Goal: Task Accomplishment & Management: Manage account settings

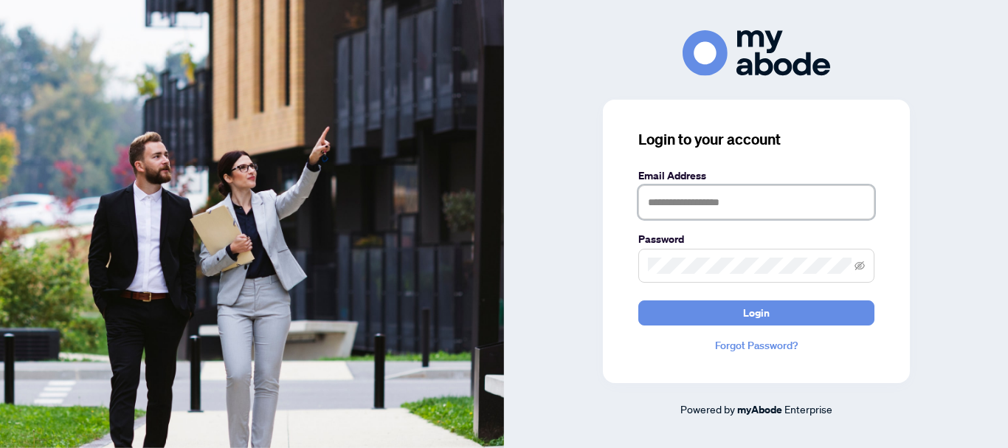
click at [670, 212] on input "text" at bounding box center [757, 202] width 236 height 34
type input "**********"
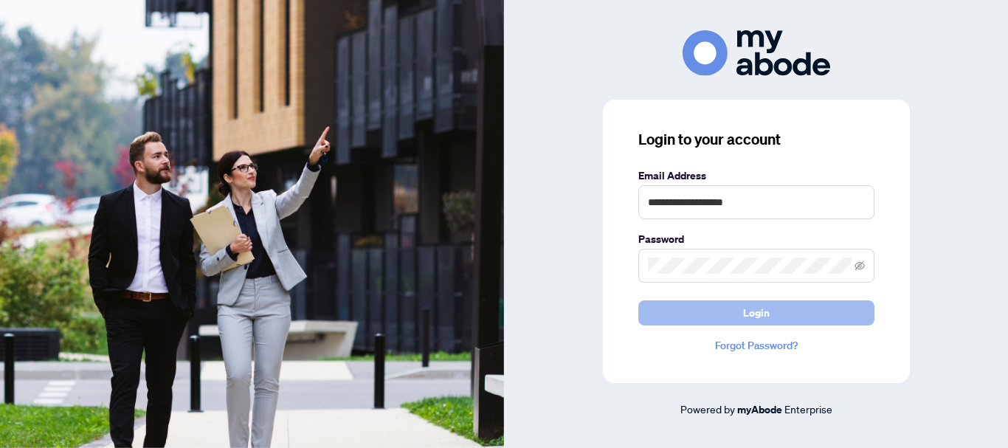
click at [762, 315] on span "Login" at bounding box center [756, 313] width 27 height 24
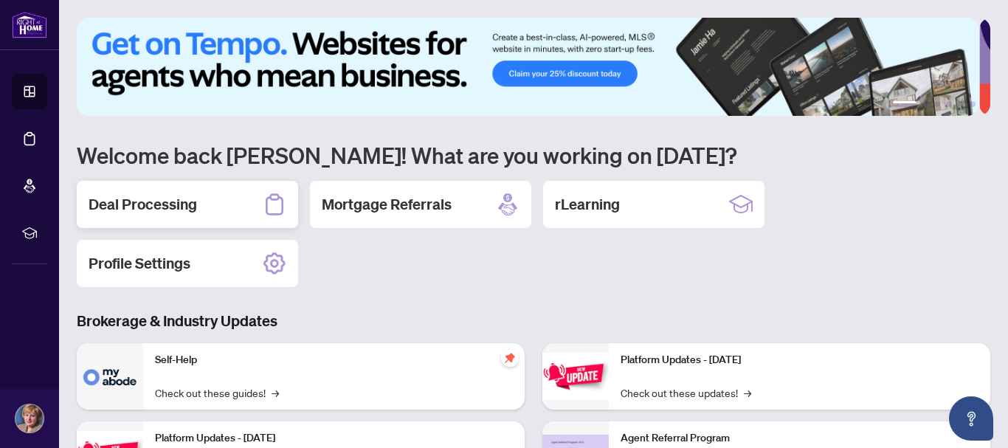
click at [181, 206] on h2 "Deal Processing" at bounding box center [143, 204] width 109 height 21
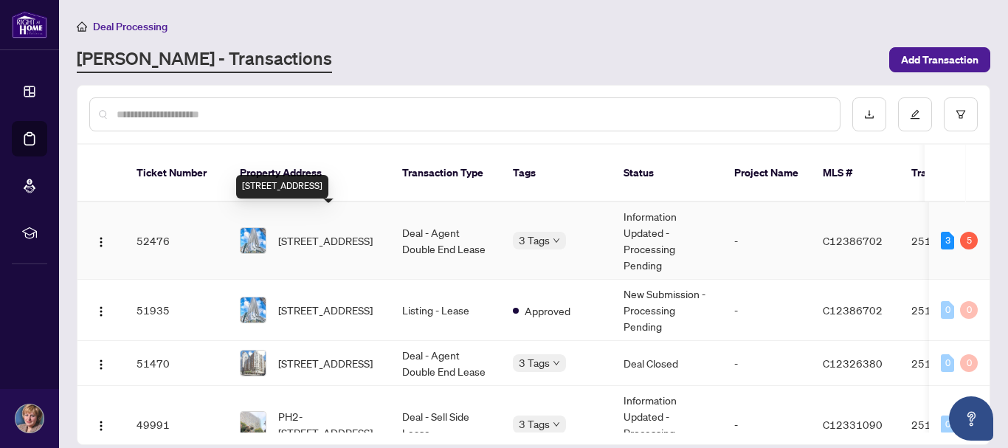
click at [320, 233] on span "[STREET_ADDRESS]" at bounding box center [325, 241] width 94 height 16
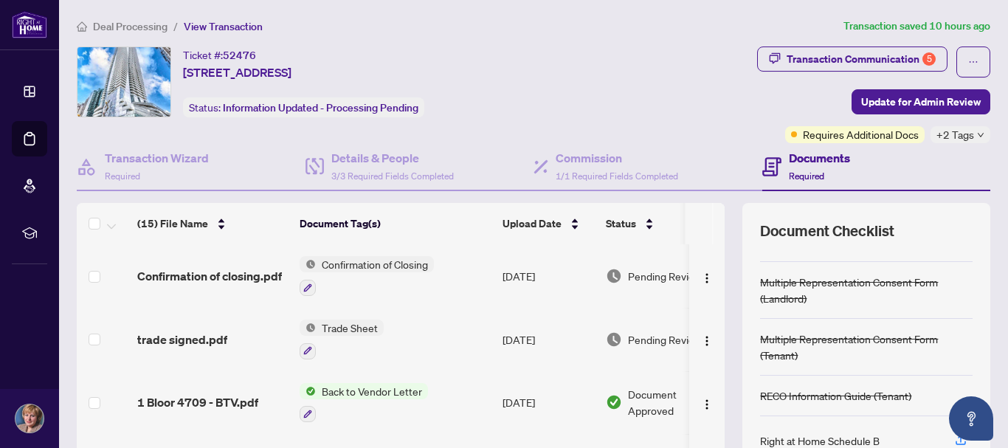
scroll to position [169, 0]
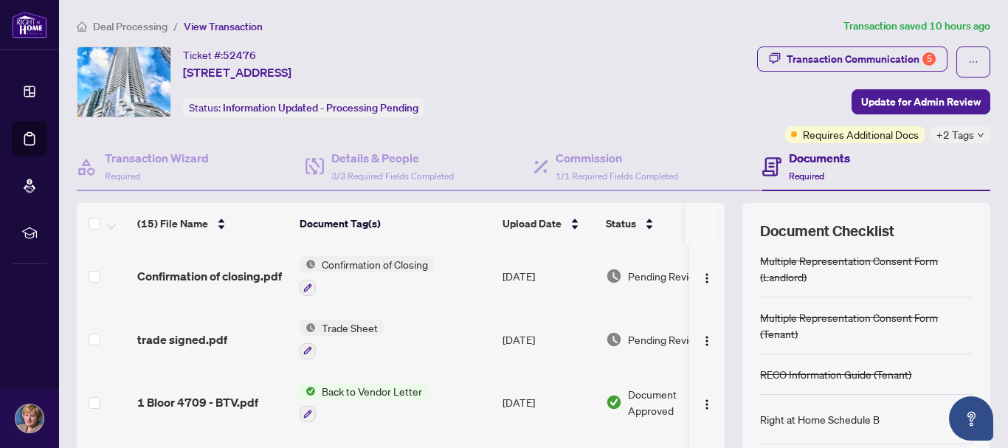
click at [954, 419] on icon "button" at bounding box center [960, 418] width 13 height 13
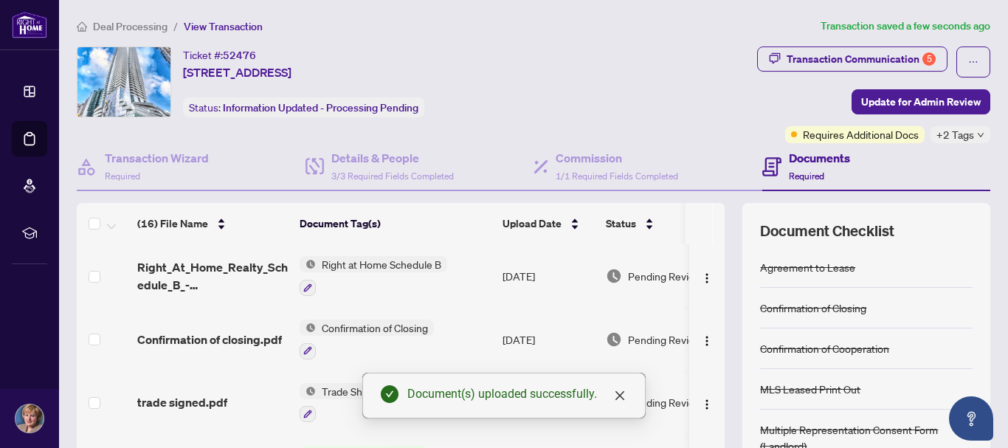
click at [353, 263] on span "Right at Home Schedule B" at bounding box center [381, 264] width 131 height 16
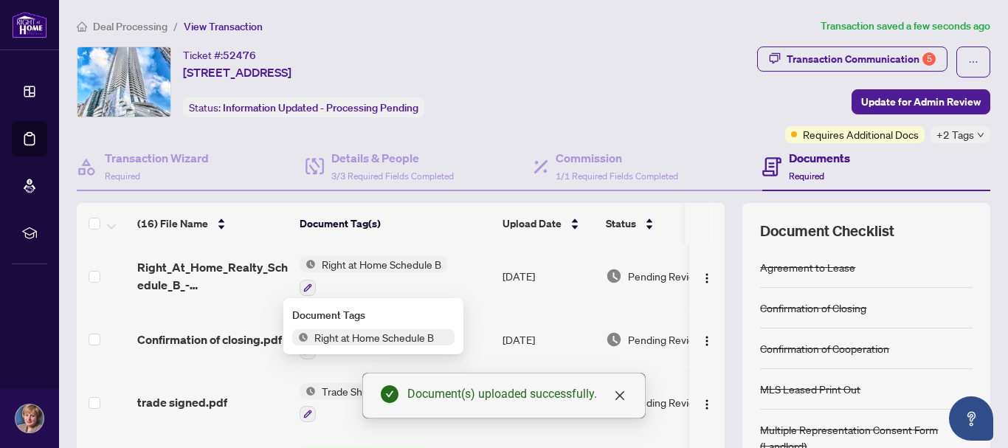
click at [359, 340] on span "Right at Home Schedule B" at bounding box center [374, 337] width 131 height 16
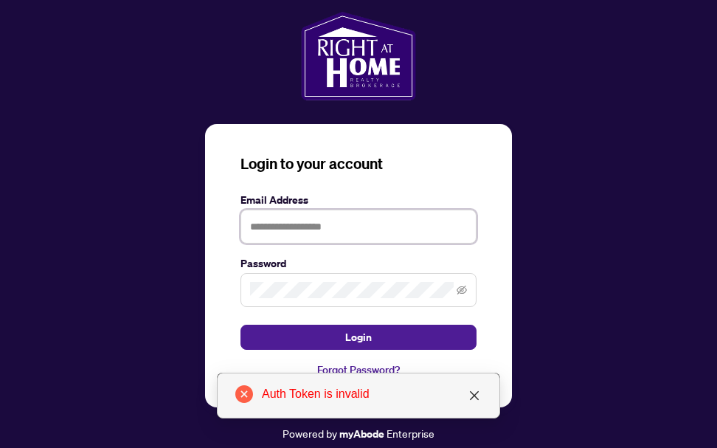
click at [258, 227] on input "text" at bounding box center [359, 227] width 236 height 34
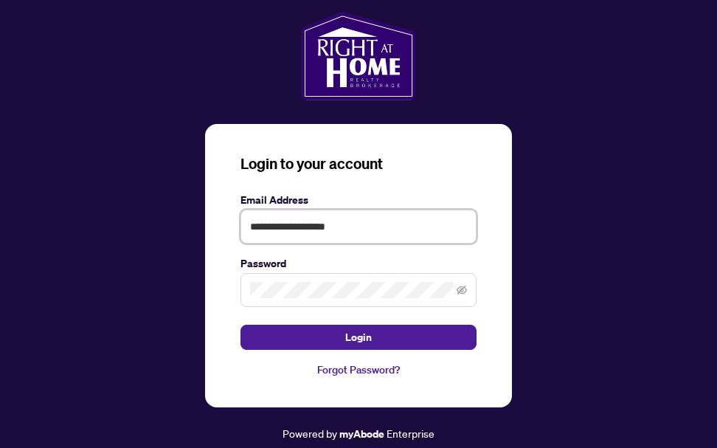
type input "**********"
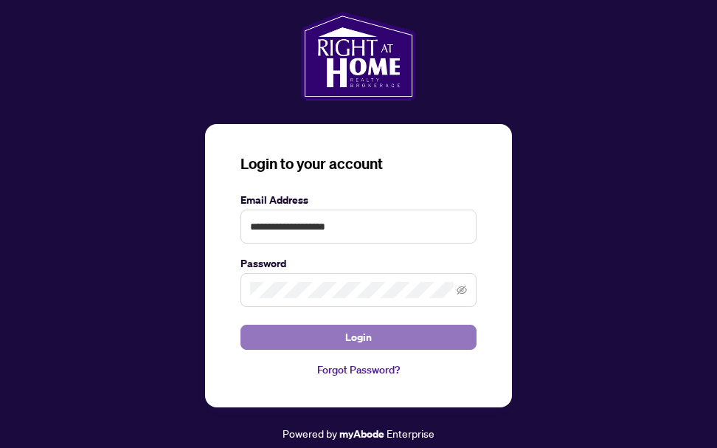
click at [354, 340] on span "Login" at bounding box center [358, 338] width 27 height 24
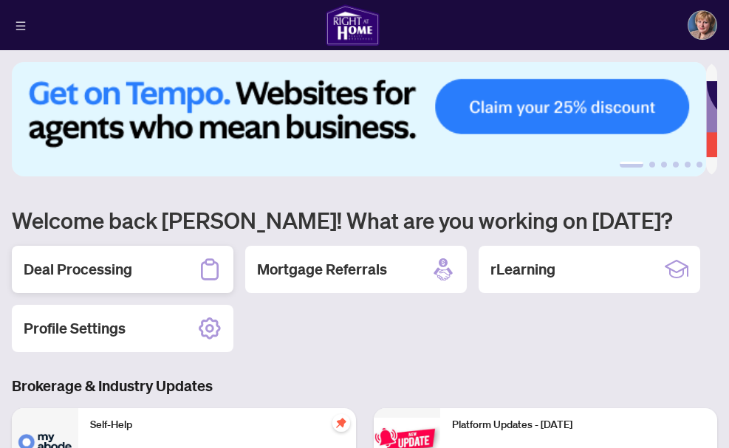
click at [73, 269] on h2 "Deal Processing" at bounding box center [78, 269] width 109 height 21
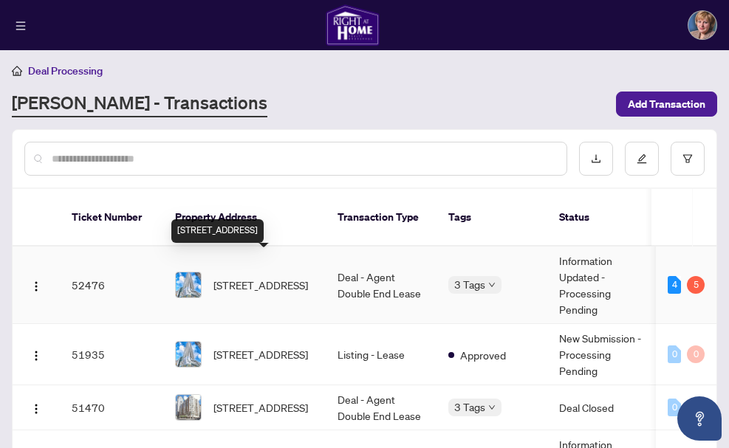
click at [263, 277] on span "[STREET_ADDRESS]" at bounding box center [260, 285] width 94 height 16
click at [243, 277] on span "[STREET_ADDRESS]" at bounding box center [260, 285] width 94 height 16
click at [267, 277] on span "[STREET_ADDRESS]" at bounding box center [260, 285] width 94 height 16
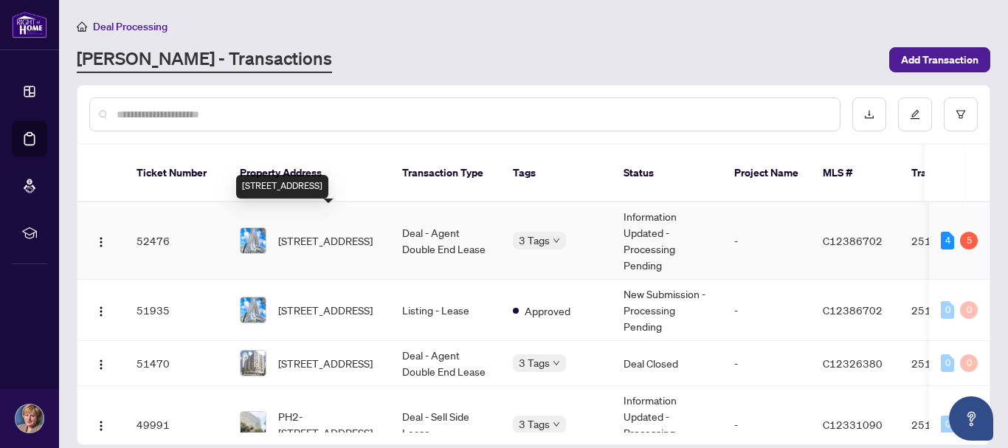
click at [344, 233] on span "[STREET_ADDRESS]" at bounding box center [325, 241] width 94 height 16
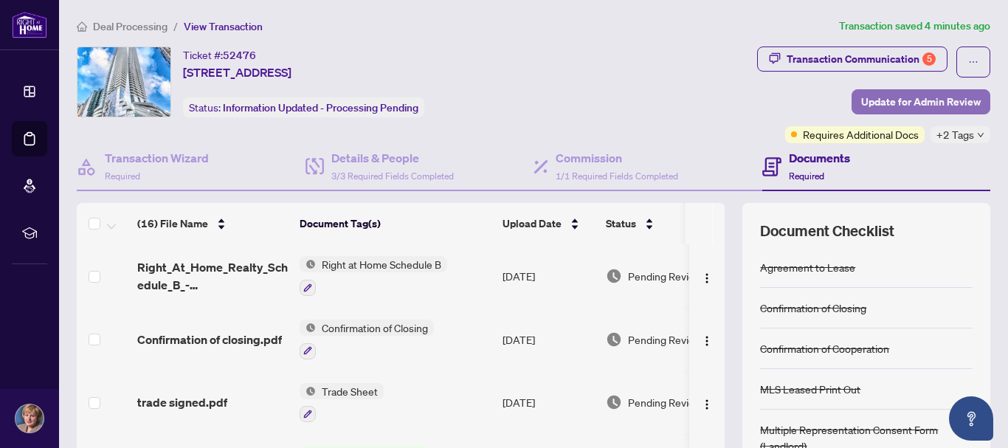
click at [728, 100] on span "Update for Admin Review" at bounding box center [921, 102] width 120 height 24
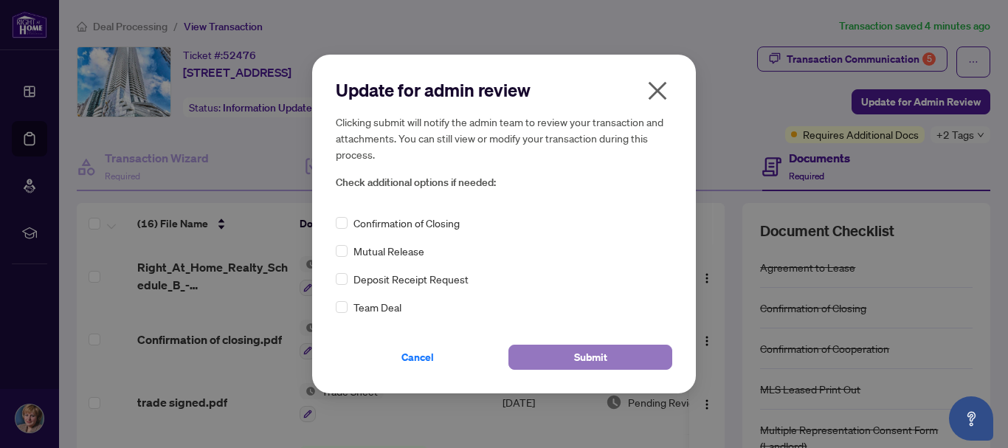
click at [581, 362] on span "Submit" at bounding box center [590, 357] width 33 height 24
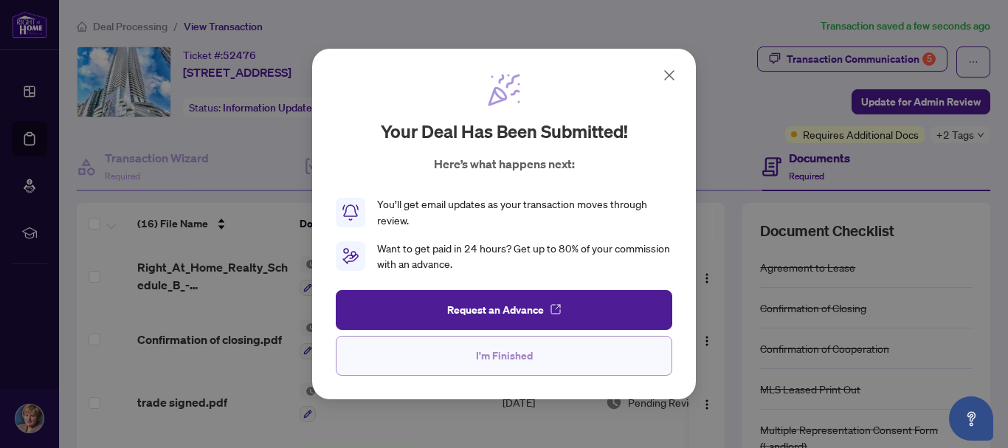
click at [506, 357] on span "I'm Finished" at bounding box center [504, 356] width 57 height 24
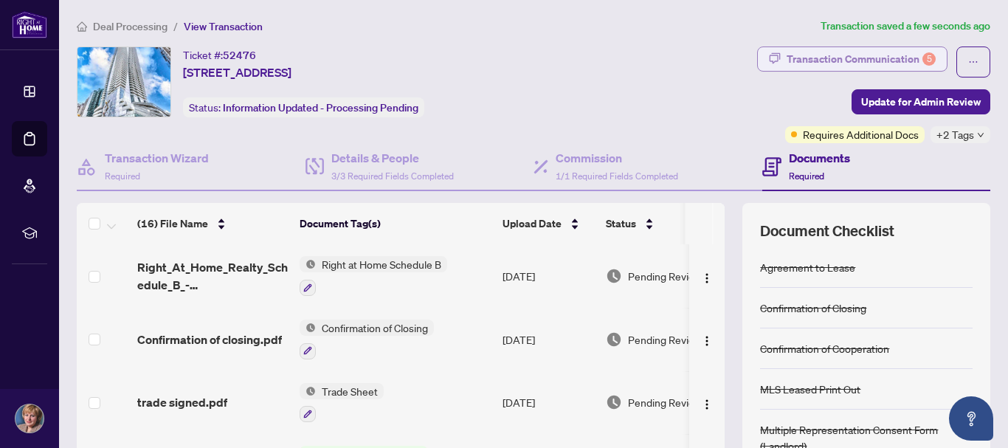
click at [728, 59] on div "Transaction Communication 5" at bounding box center [861, 59] width 149 height 24
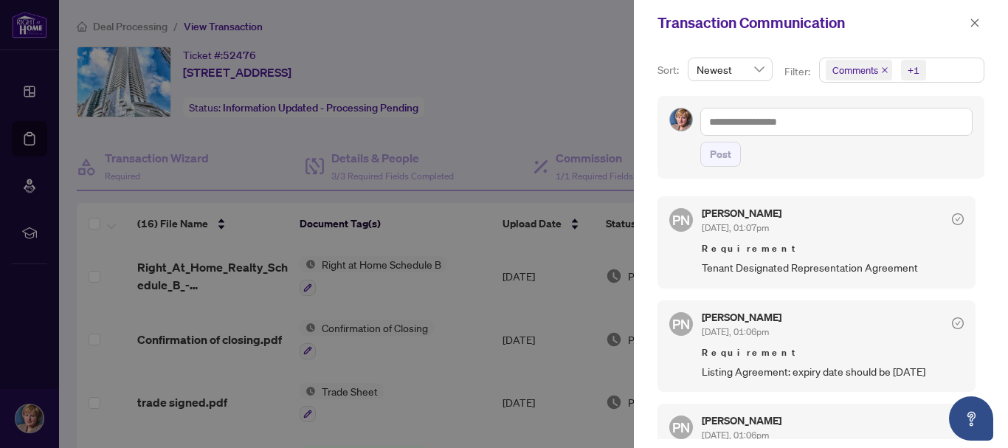
scroll to position [74, 0]
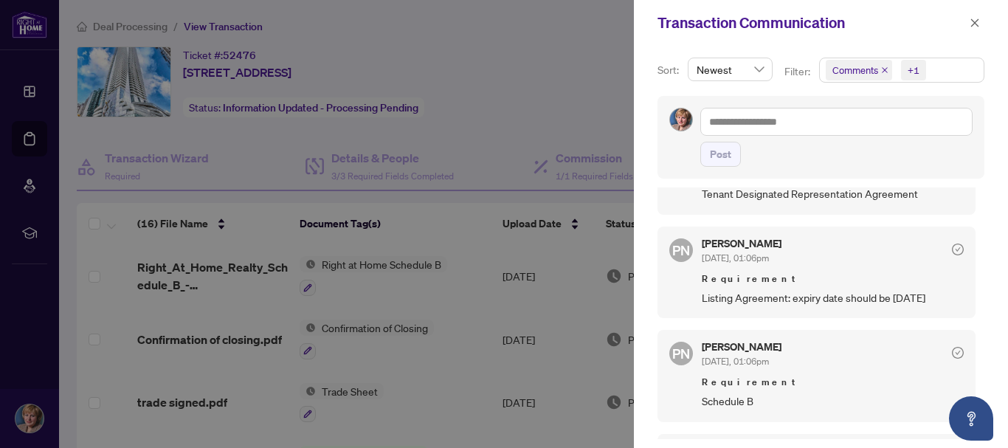
click at [644, 118] on div "Sort: Newest Filter: Comments +1 Post PN Paula Nguyen Sep/30/2025, 01:07pm Requ…" at bounding box center [821, 247] width 374 height 402
drag, startPoint x: 975, startPoint y: 24, endPoint x: 966, endPoint y: 166, distance: 142.0
click at [728, 166] on div "Transaction Communication Sort: Newest Filter: Comments +1 Post PN Paula Nguyen…" at bounding box center [821, 224] width 374 height 448
click at [728, 25] on icon "close" at bounding box center [975, 23] width 10 height 10
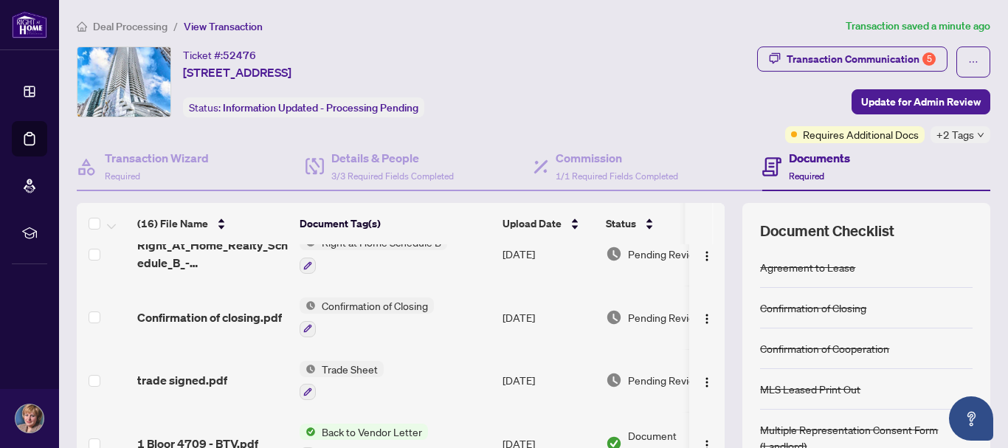
scroll to position [0, 0]
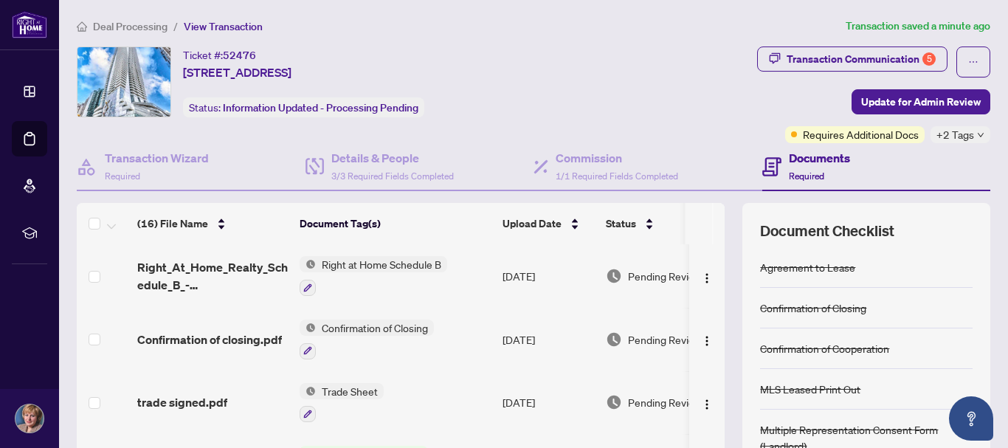
click at [154, 29] on span "Deal Processing" at bounding box center [130, 26] width 75 height 13
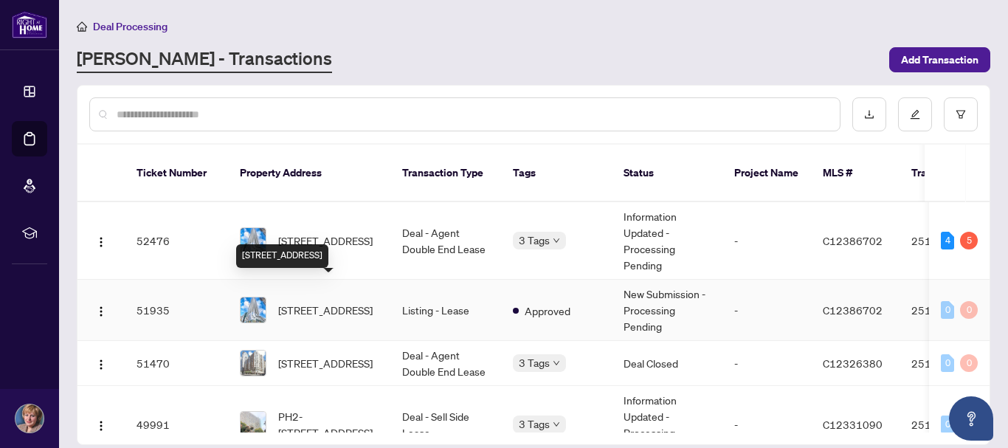
click at [325, 302] on span "4709-1 Bloor St, Toronto, Ontario M4W 0A8, Canada" at bounding box center [325, 310] width 94 height 16
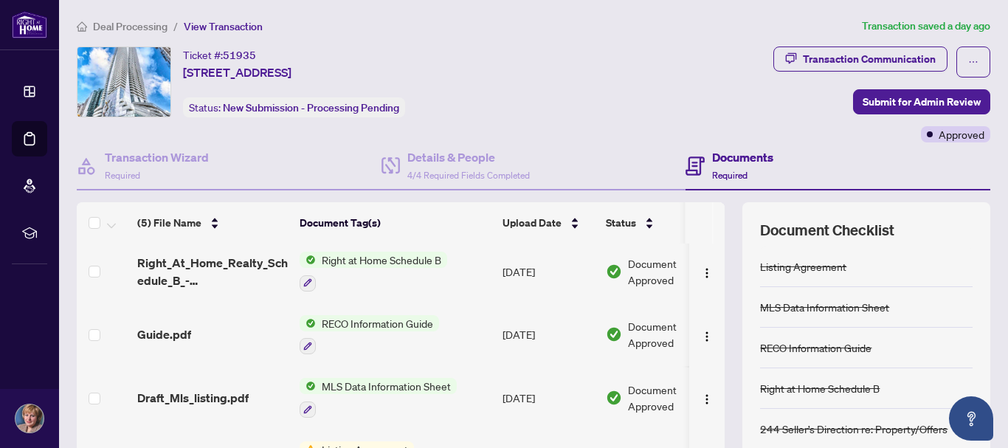
scroll to position [74, 0]
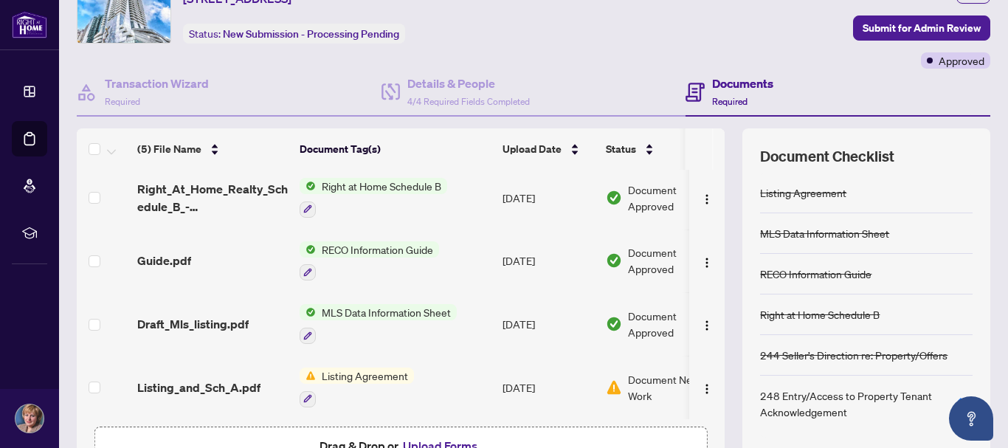
click at [380, 370] on span "Listing Agreement" at bounding box center [365, 376] width 98 height 16
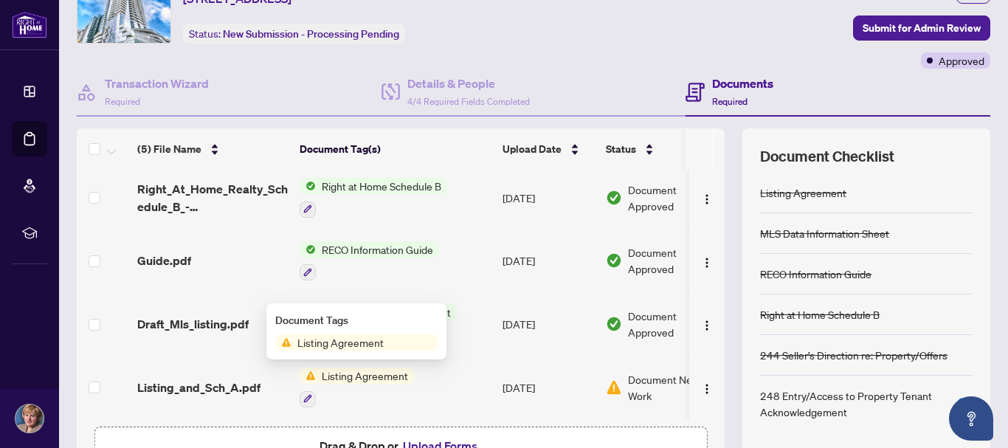
click at [368, 345] on span "Listing Agreement" at bounding box center [341, 342] width 98 height 16
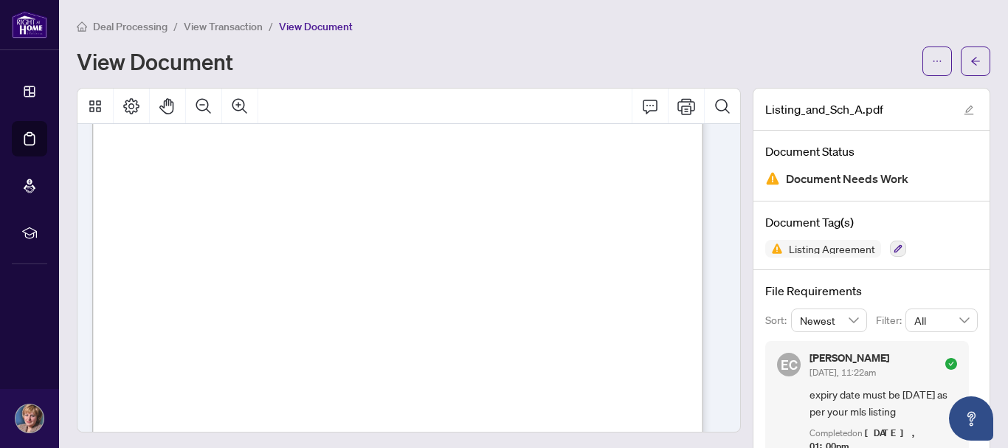
scroll to position [148, 0]
click at [728, 55] on div "View Document" at bounding box center [495, 61] width 837 height 24
click at [728, 62] on button "button" at bounding box center [976, 62] width 30 height 30
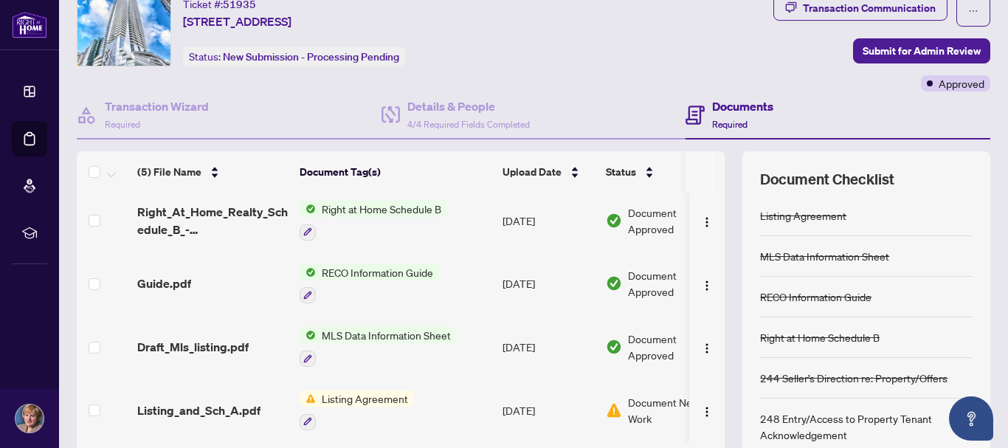
scroll to position [74, 0]
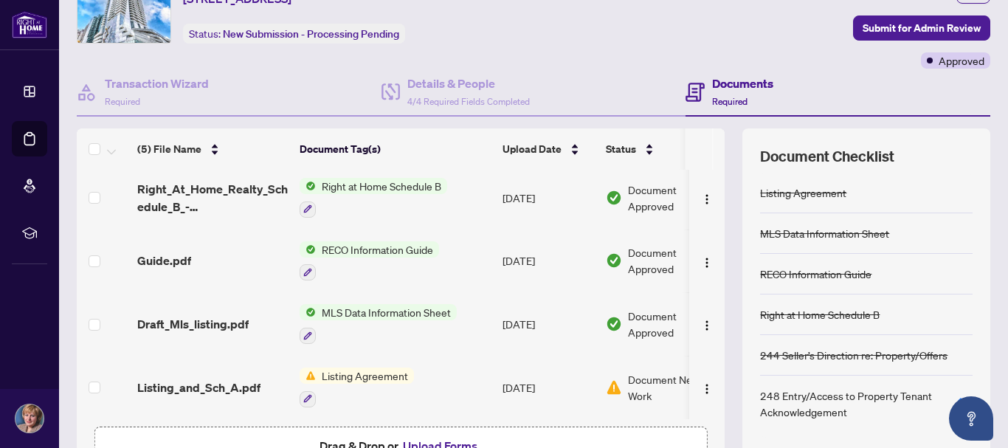
click at [375, 309] on span "MLS Data Information Sheet" at bounding box center [386, 312] width 141 height 16
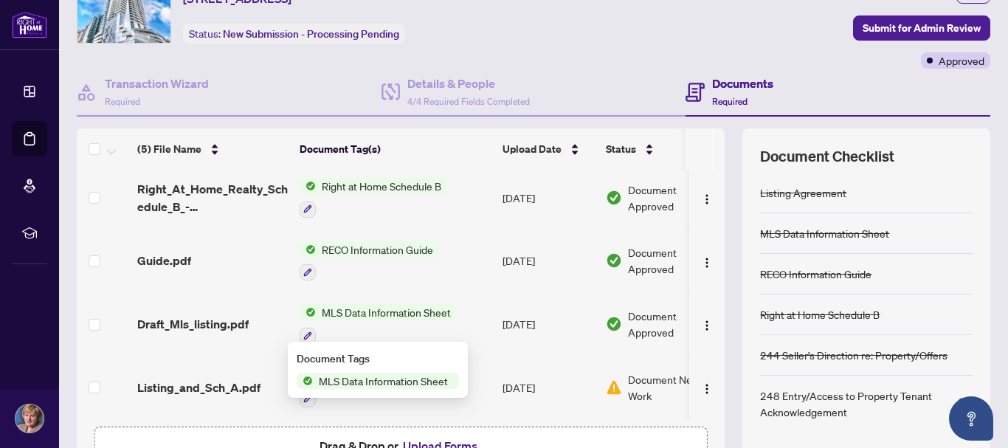
click at [358, 385] on span "MLS Data Information Sheet" at bounding box center [383, 381] width 141 height 16
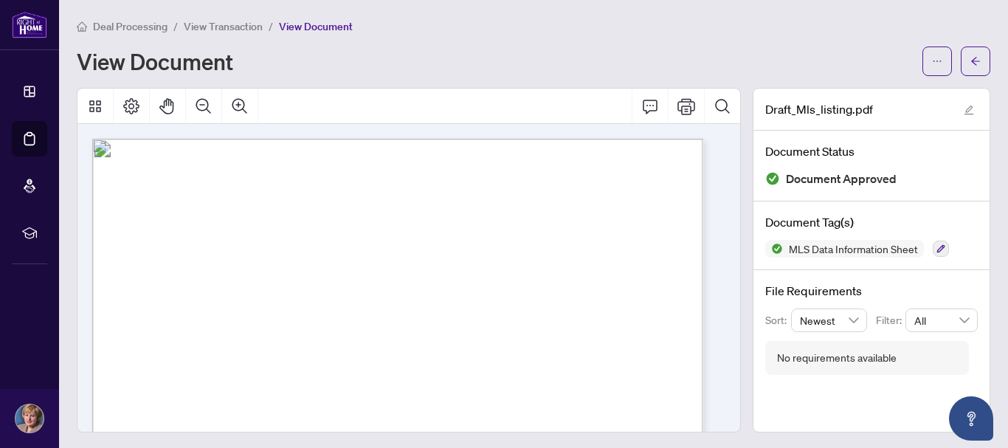
click at [239, 24] on span "View Transaction" at bounding box center [223, 26] width 79 height 13
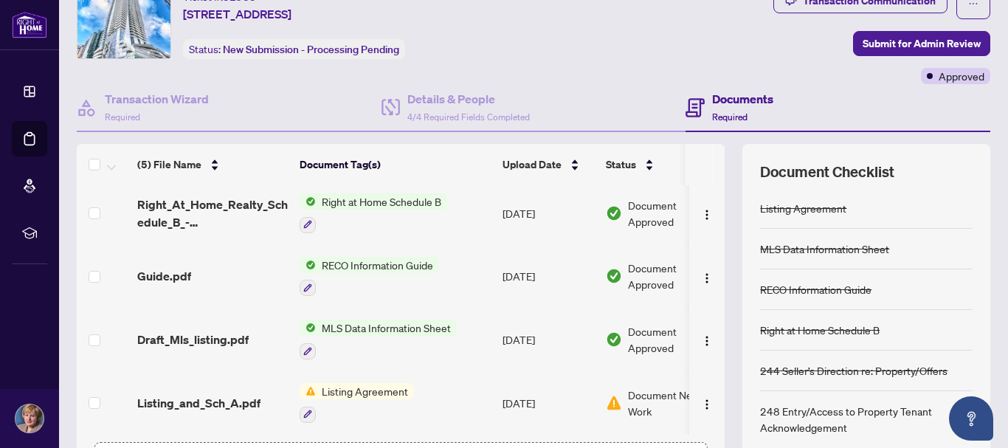
scroll to position [170, 0]
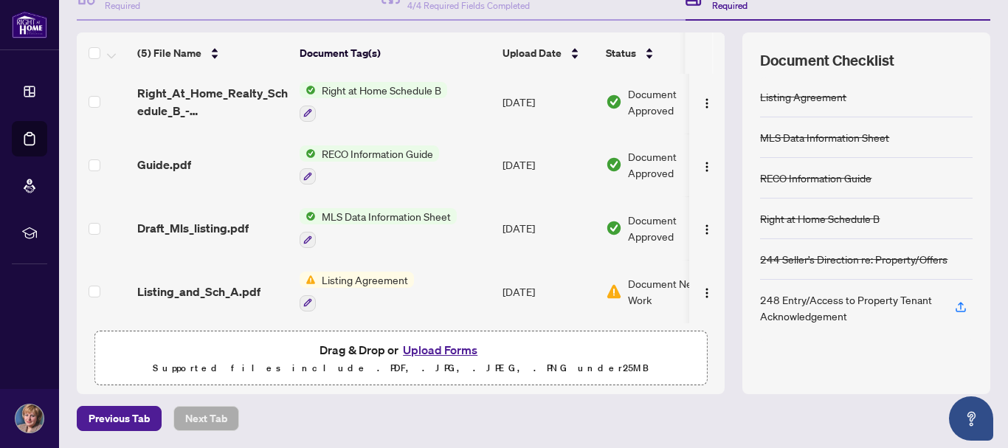
click at [371, 278] on span "Listing Agreement" at bounding box center [365, 280] width 98 height 16
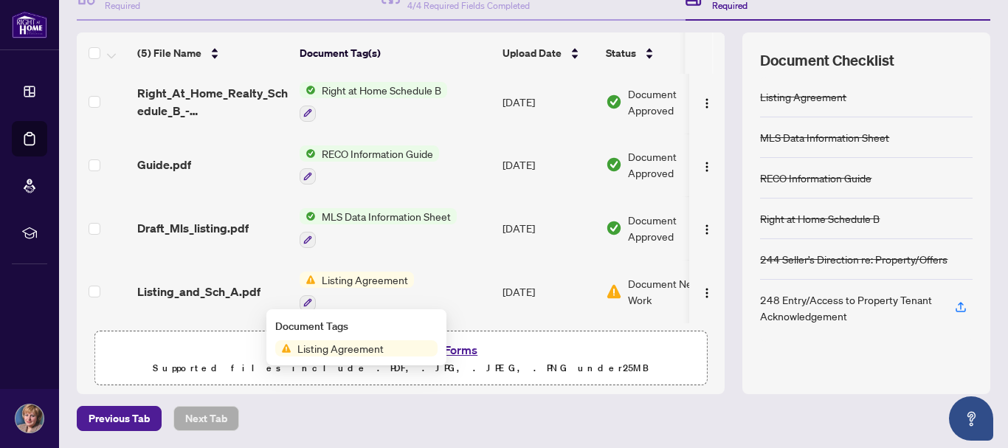
click at [348, 352] on span "Listing Agreement" at bounding box center [341, 348] width 98 height 16
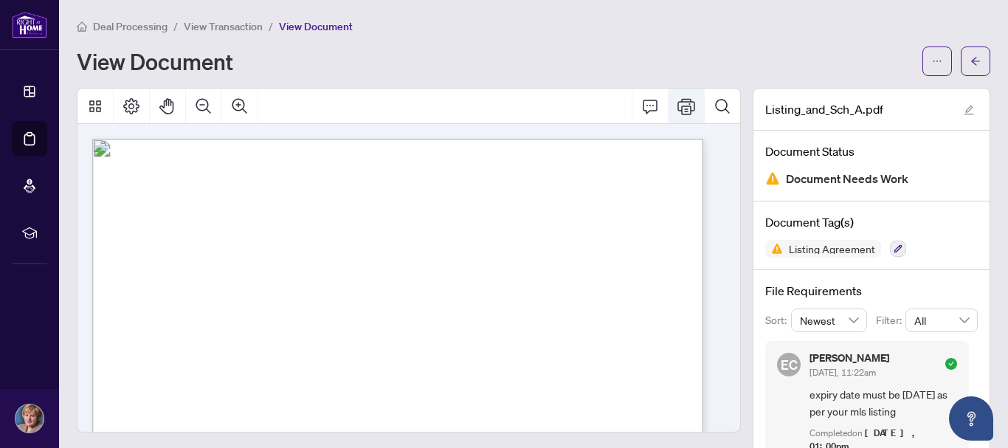
click at [681, 106] on icon "Print" at bounding box center [687, 106] width 18 height 18
click at [728, 58] on icon "arrow-left" at bounding box center [976, 61] width 10 height 10
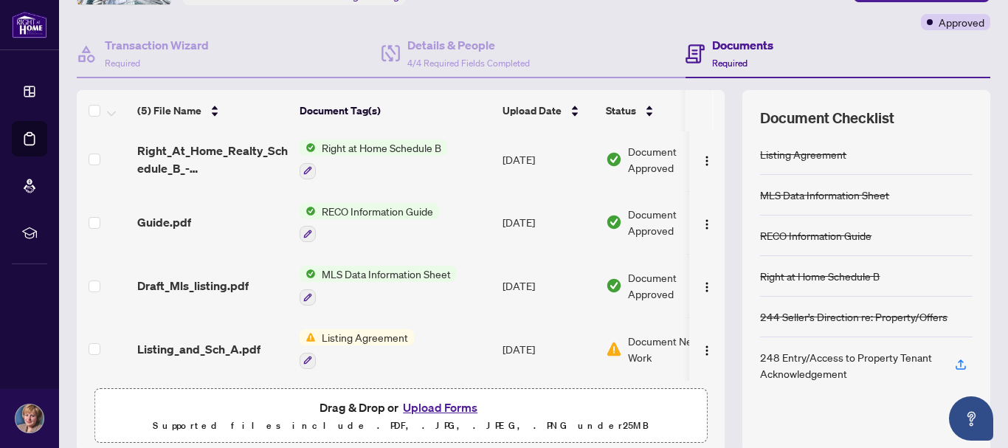
scroll to position [170, 0]
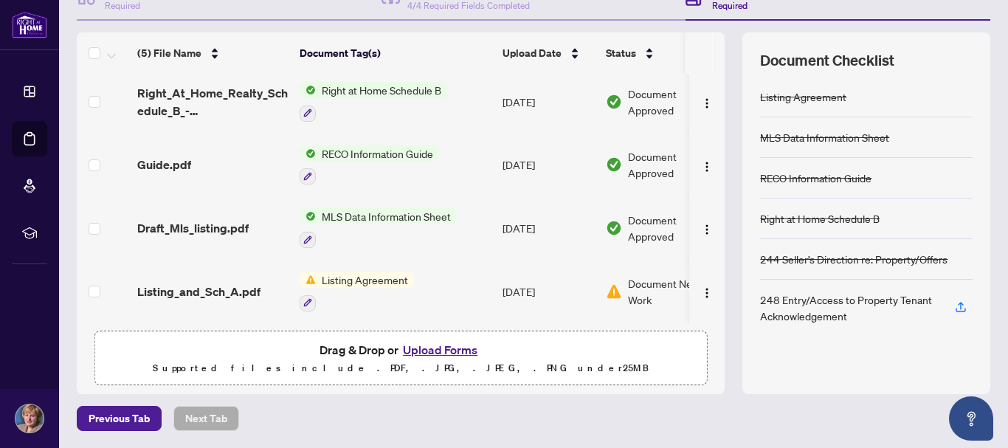
click at [455, 348] on button "Upload Forms" at bounding box center [440, 349] width 83 height 19
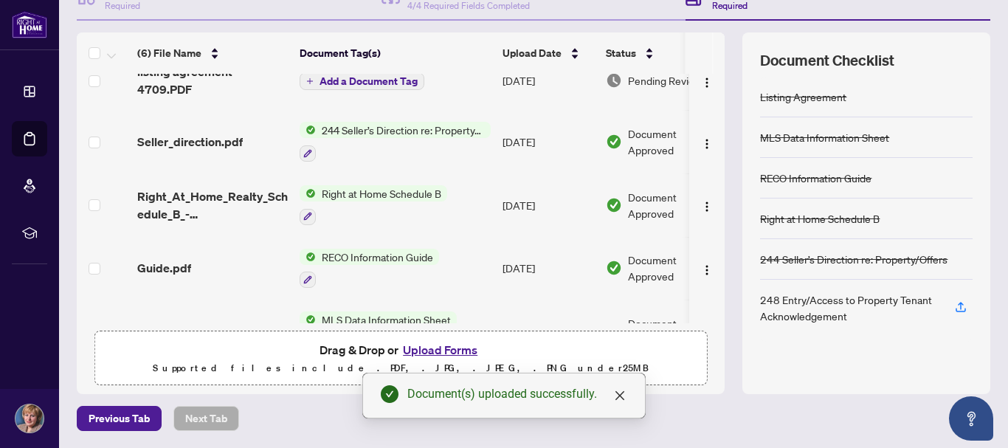
scroll to position [0, 0]
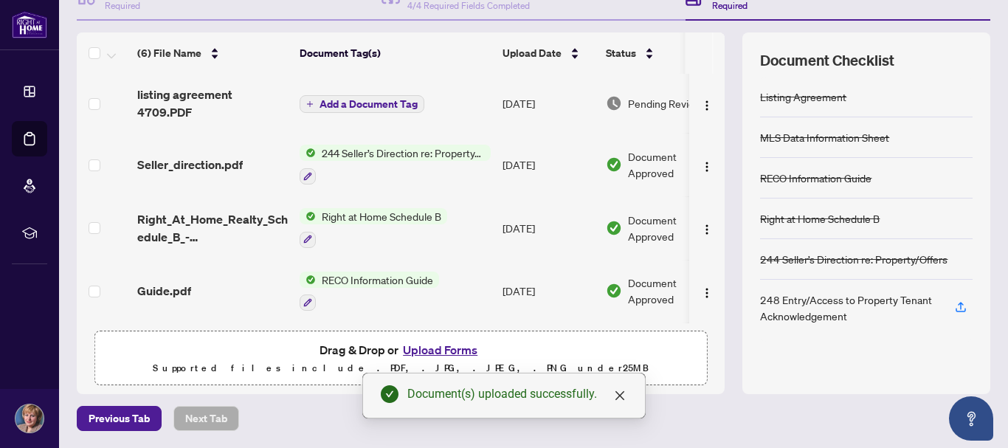
click at [368, 99] on span "Add a Document Tag" at bounding box center [369, 104] width 98 height 10
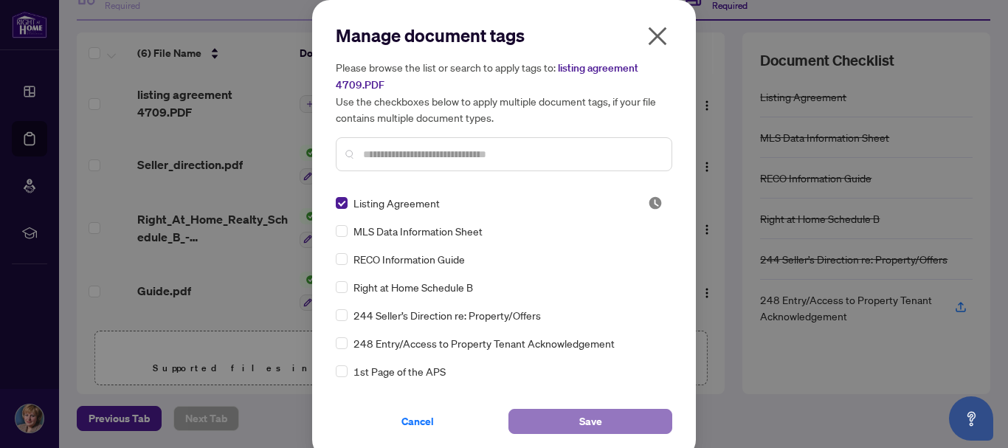
click at [579, 416] on span "Save" at bounding box center [590, 422] width 23 height 24
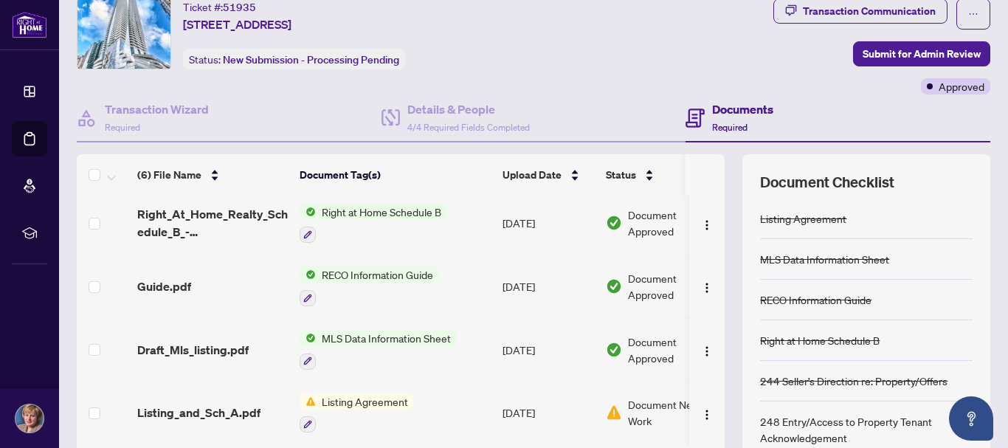
scroll to position [22, 0]
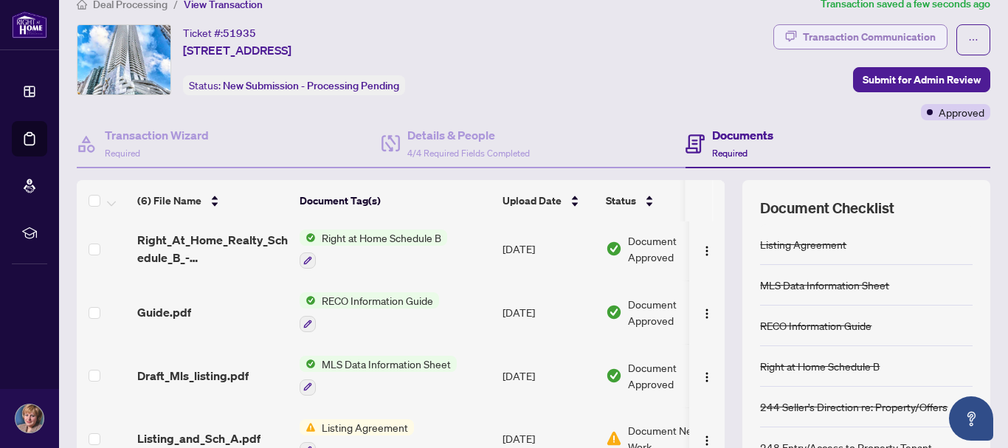
click at [728, 33] on div "Transaction Communication" at bounding box center [869, 37] width 133 height 24
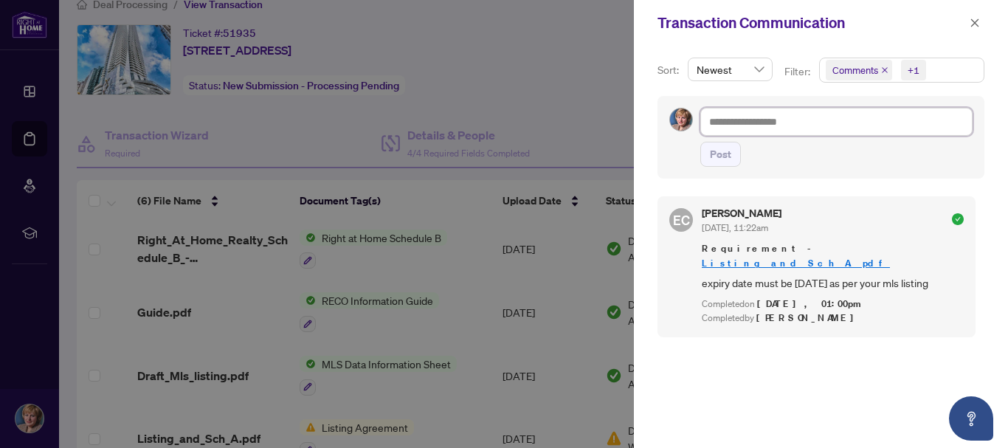
click at [723, 127] on textarea at bounding box center [837, 122] width 272 height 28
type textarea "*"
type textarea "**"
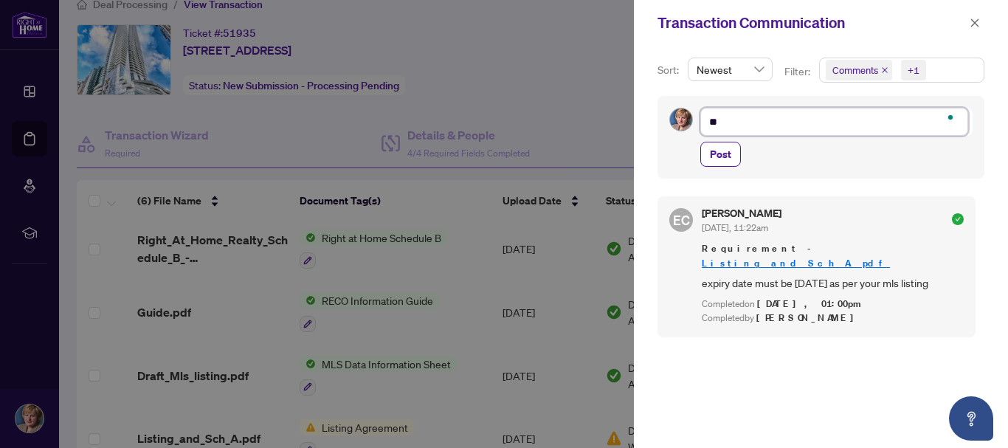
type textarea "***"
type textarea "****"
type textarea "*****"
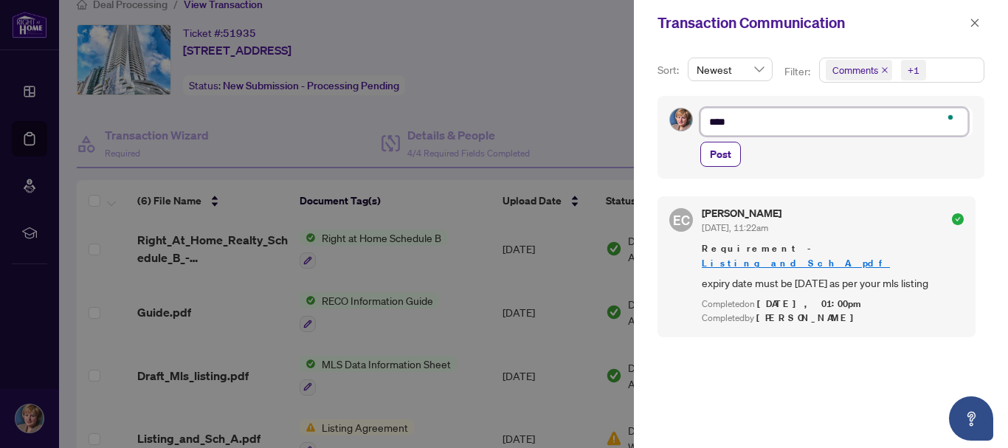
type textarea "*****"
type textarea "******"
type textarea "*******"
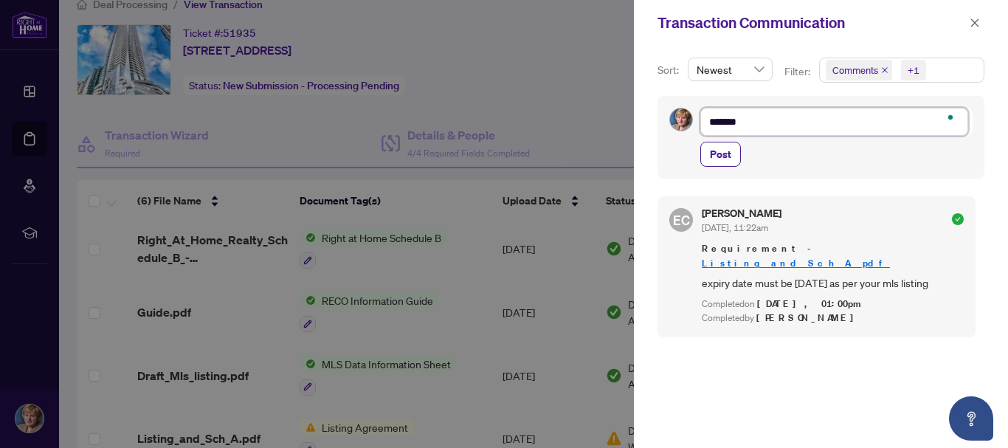
type textarea "*******"
type textarea "*********"
type textarea "**********"
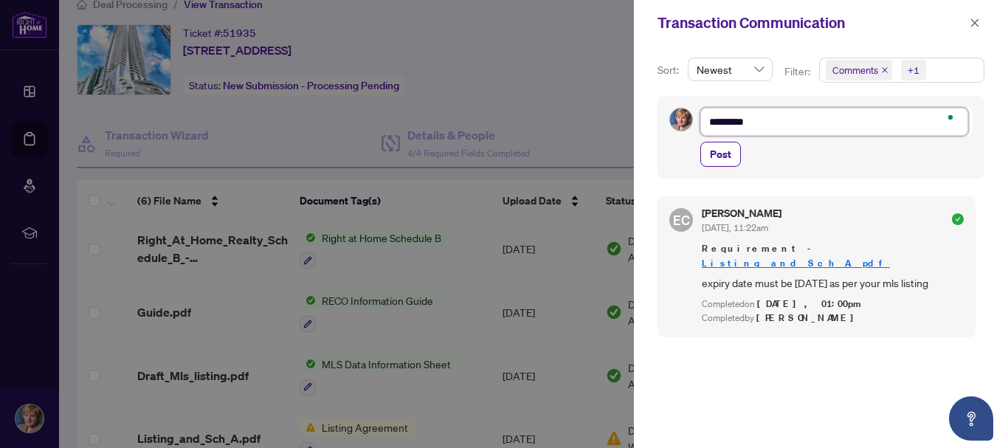
type textarea "**********"
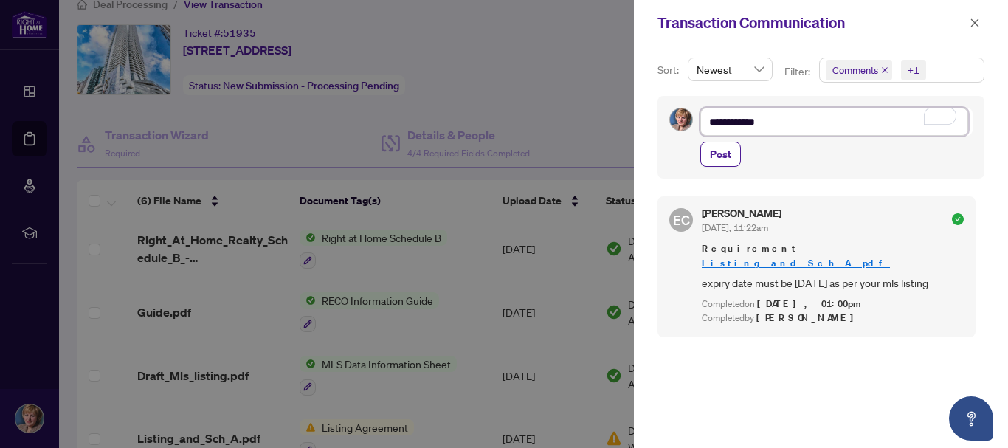
type textarea "**********"
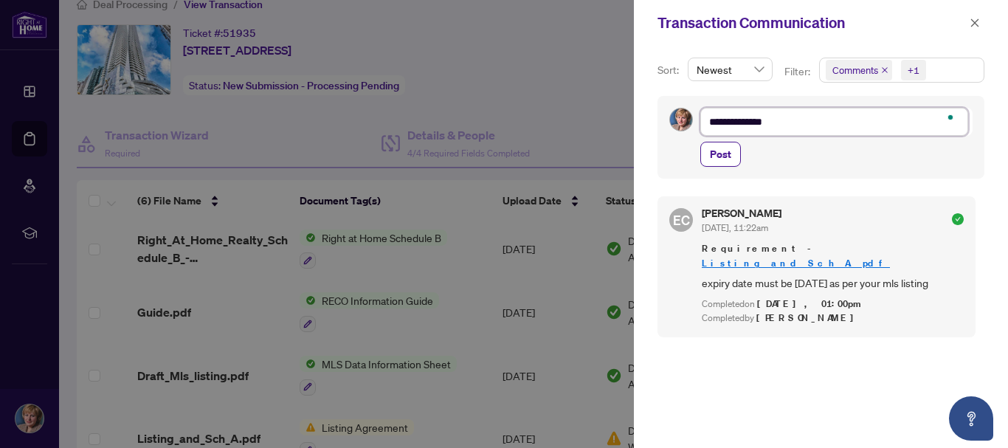
type textarea "**********"
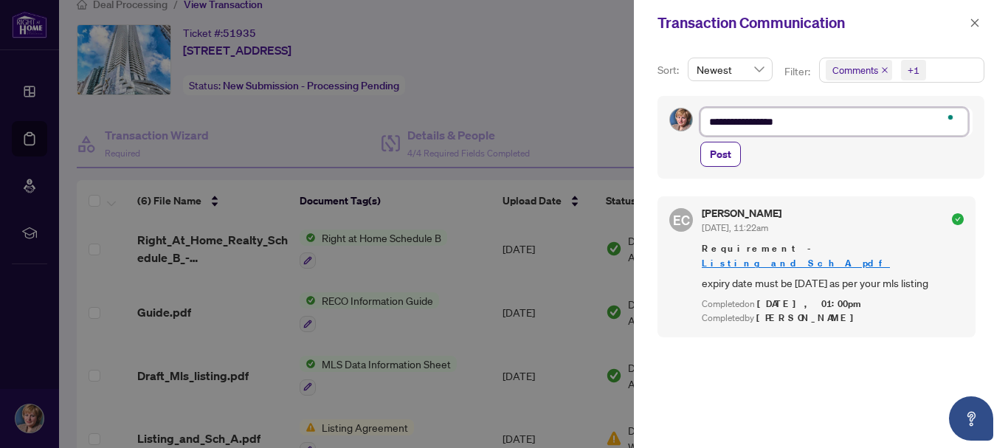
type textarea "**********"
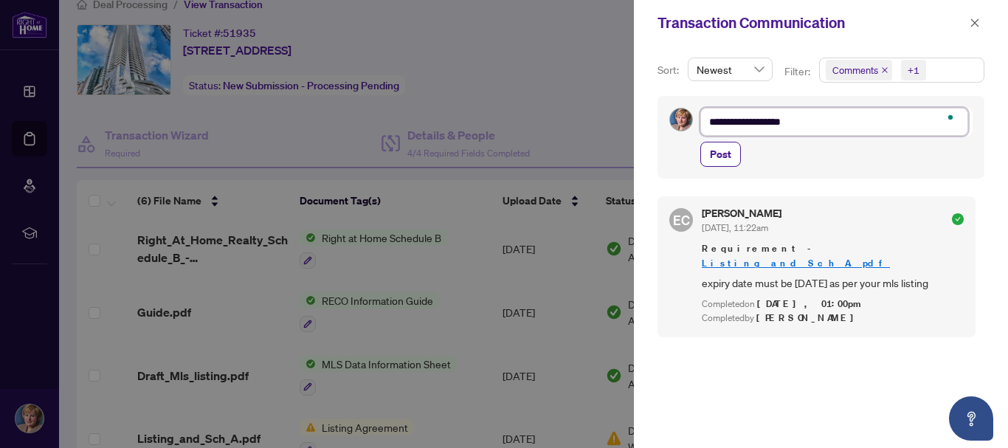
type textarea "**********"
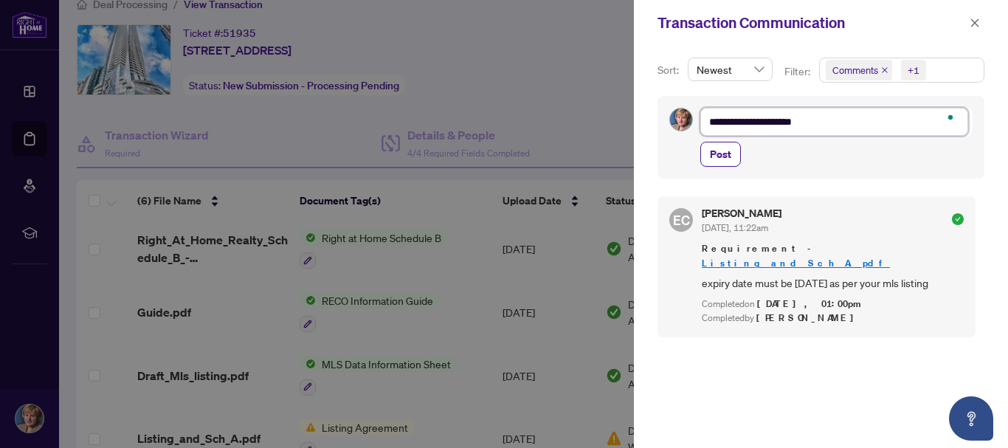
type textarea "**********"
click at [724, 151] on span "Post" at bounding box center [720, 154] width 21 height 24
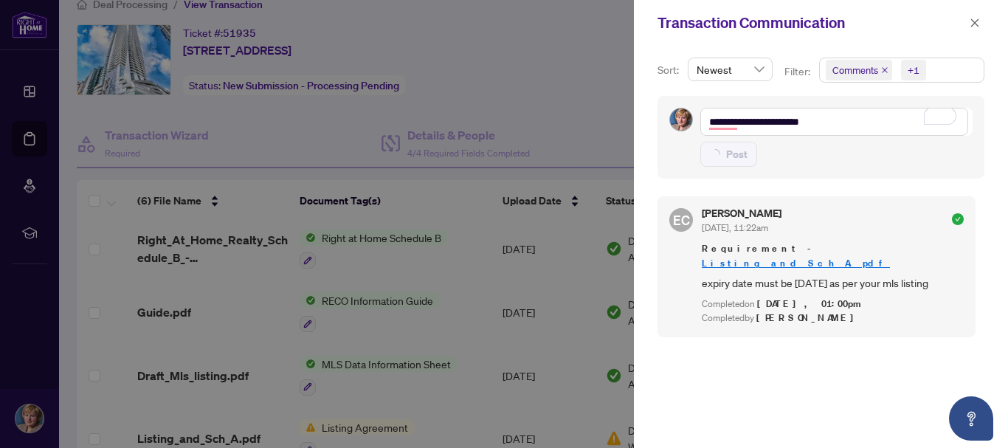
type textarea "**********"
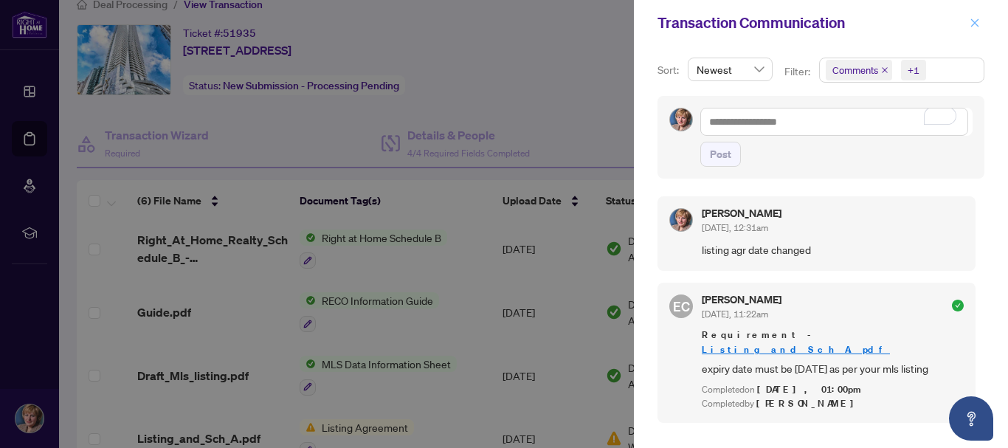
click at [728, 22] on icon "close" at bounding box center [975, 22] width 8 height 8
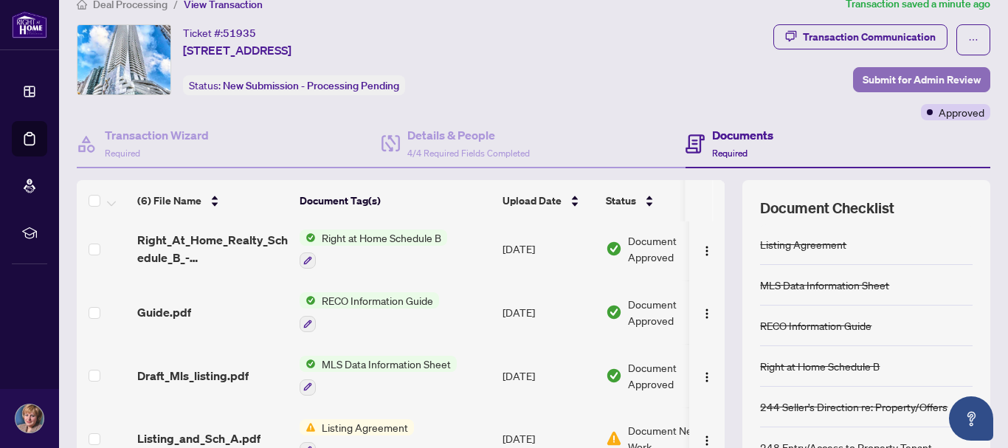
click at [728, 78] on span "Submit for Admin Review" at bounding box center [922, 80] width 118 height 24
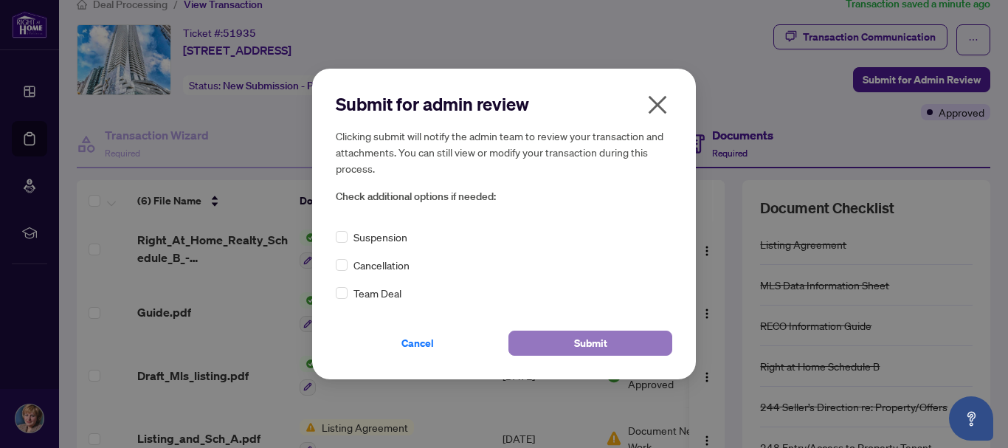
click at [591, 342] on span "Submit" at bounding box center [590, 343] width 33 height 24
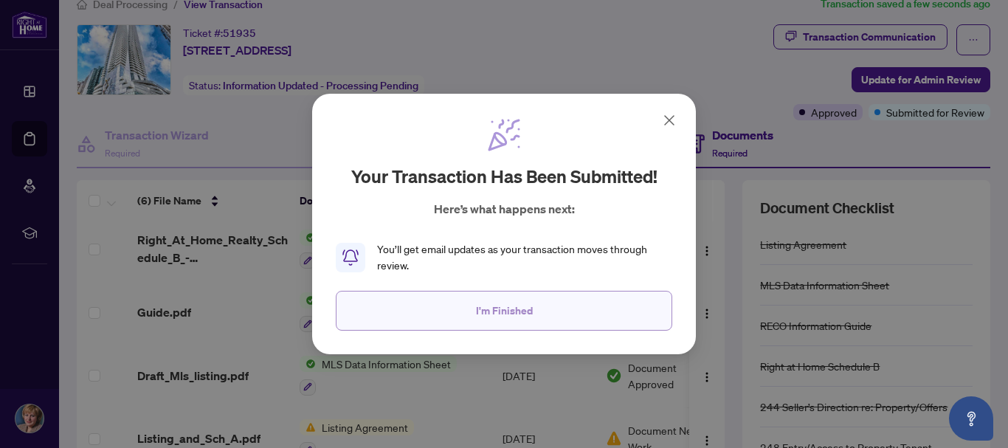
click at [515, 313] on span "I'm Finished" at bounding box center [504, 311] width 57 height 24
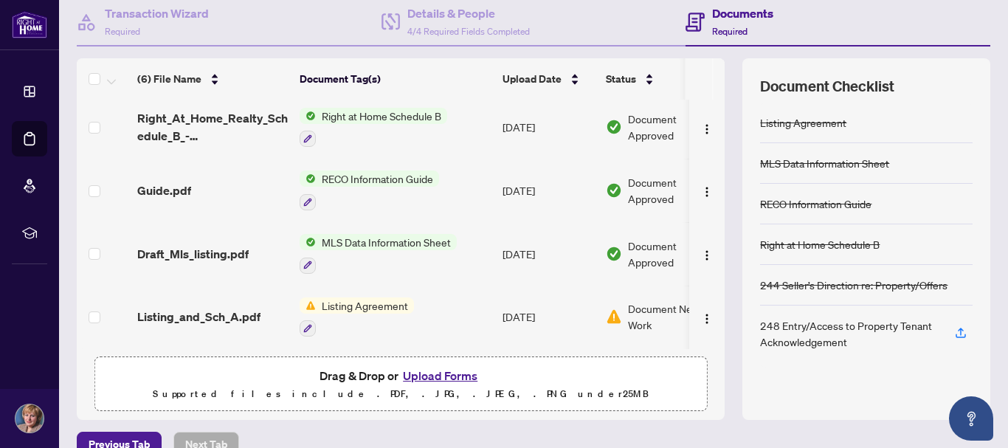
scroll to position [170, 0]
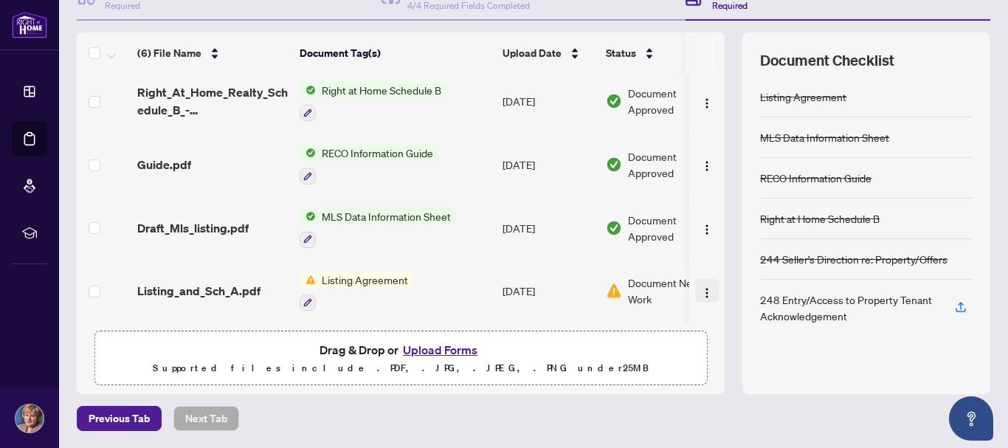
click at [701, 289] on img "button" at bounding box center [707, 293] width 12 height 12
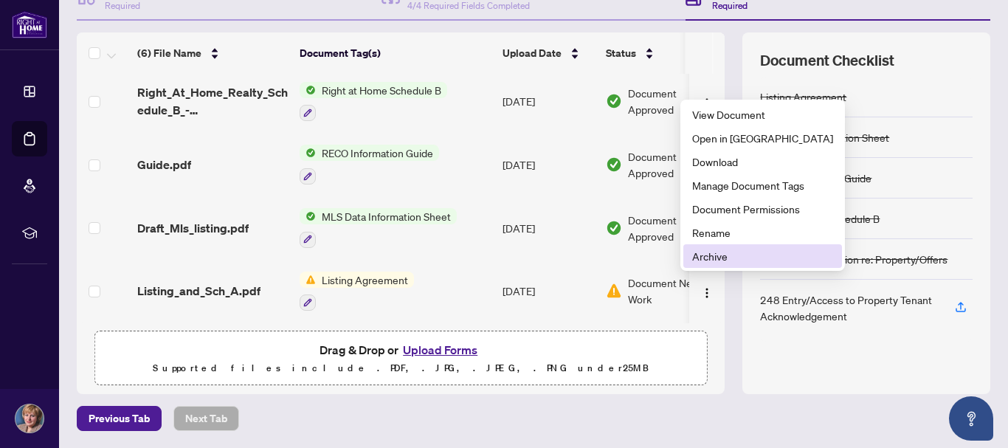
click at [695, 255] on span "Archive" at bounding box center [762, 256] width 141 height 16
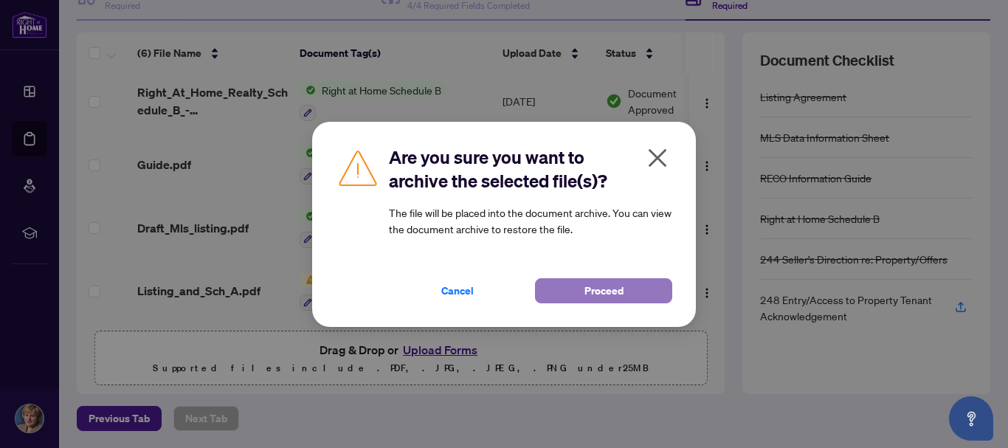
click at [602, 293] on span "Proceed" at bounding box center [604, 291] width 39 height 24
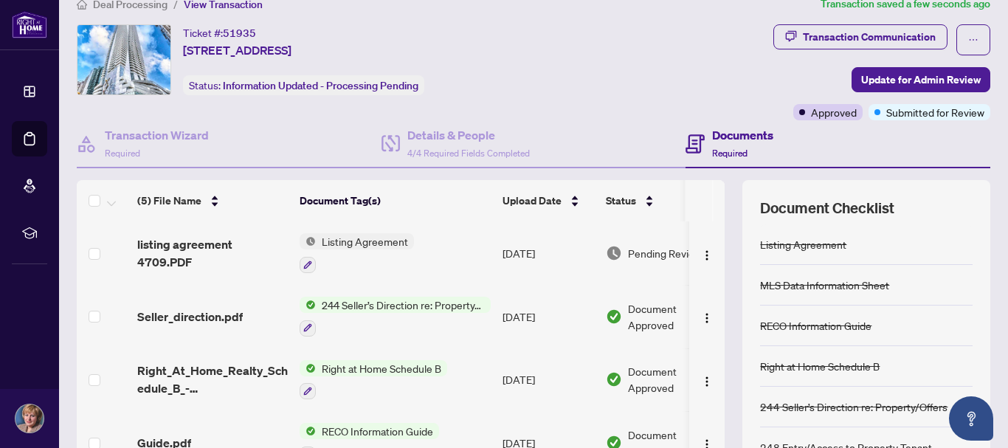
scroll to position [0, 0]
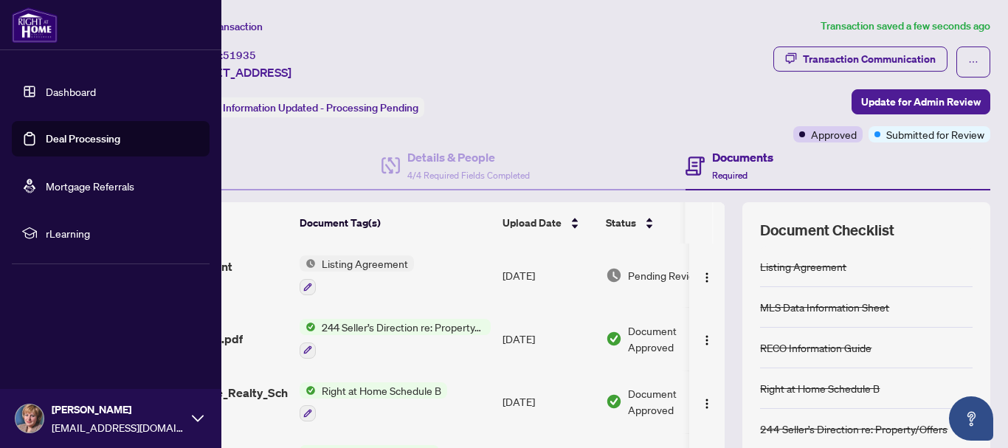
click at [78, 142] on link "Deal Processing" at bounding box center [83, 138] width 75 height 13
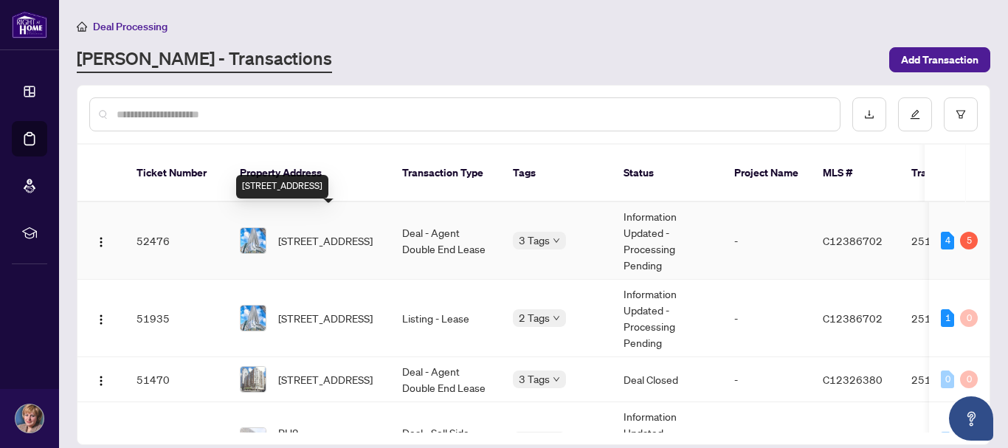
click at [309, 233] on span "4709-1 Bloor St, Toronto, Ontario M4W 0A8, Canada" at bounding box center [325, 241] width 94 height 16
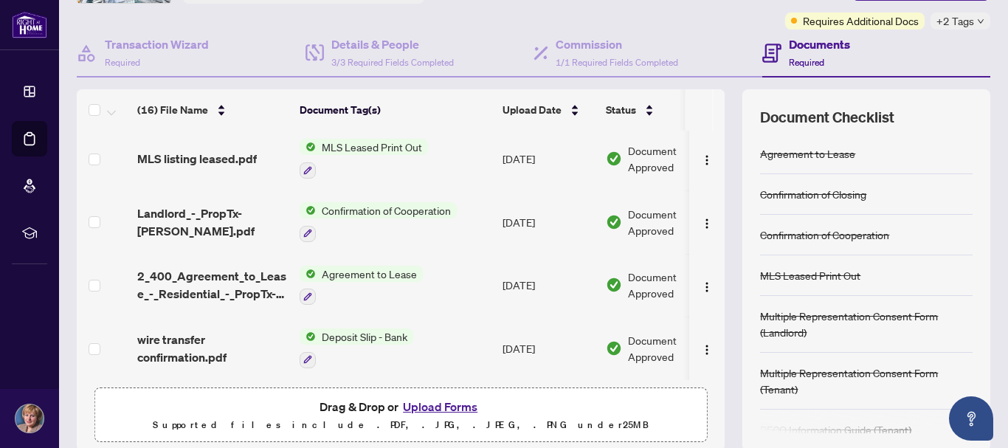
scroll to position [148, 0]
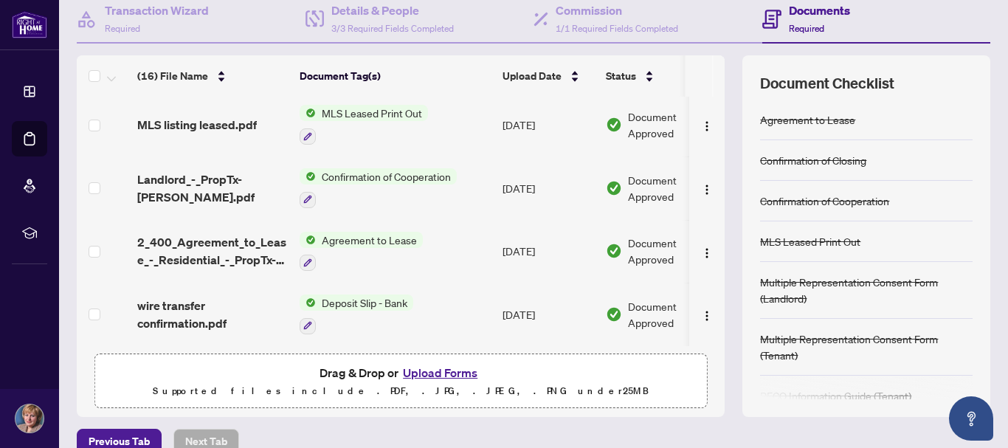
click at [425, 368] on button "Upload Forms" at bounding box center [440, 372] width 83 height 19
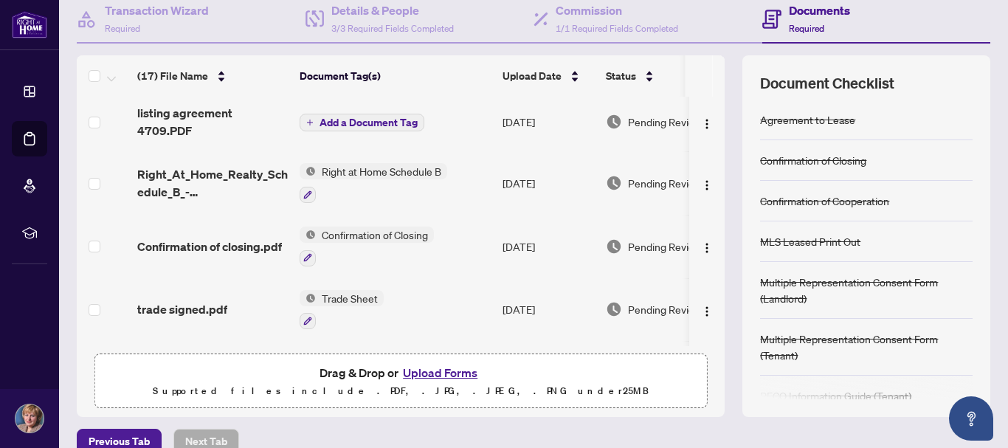
scroll to position [0, 0]
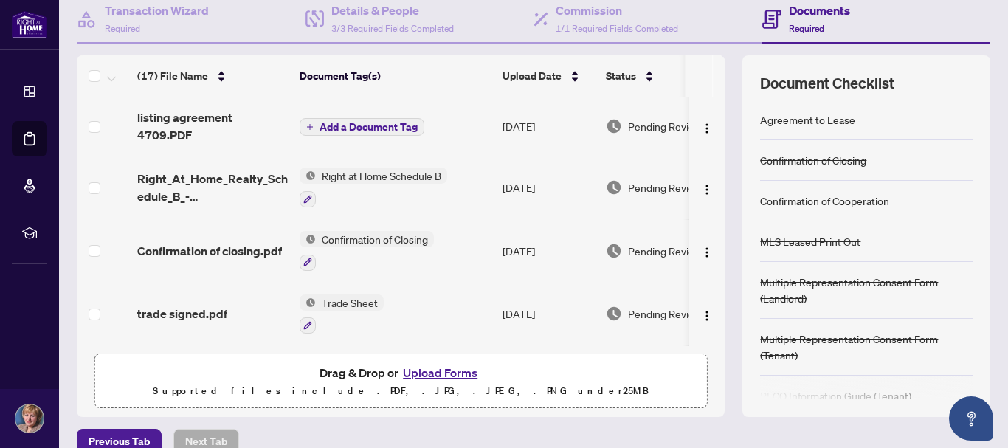
click at [347, 122] on span "Add a Document Tag" at bounding box center [369, 127] width 98 height 10
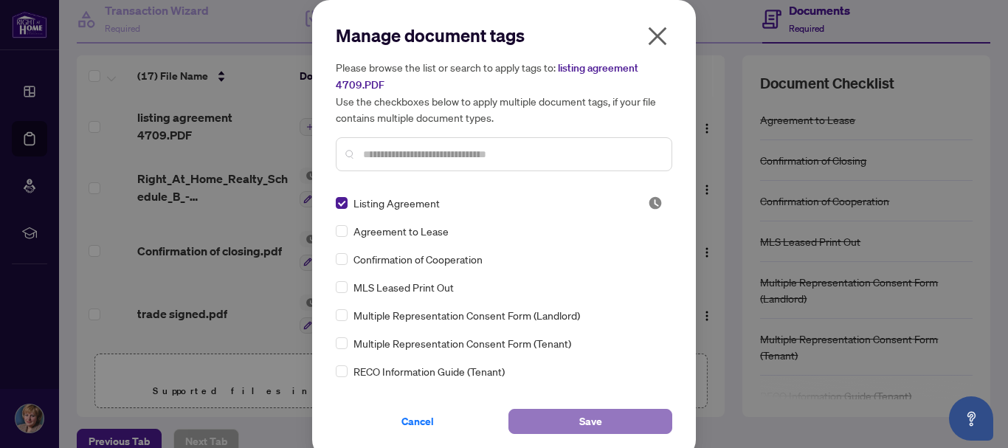
click at [596, 419] on button "Save" at bounding box center [591, 421] width 164 height 25
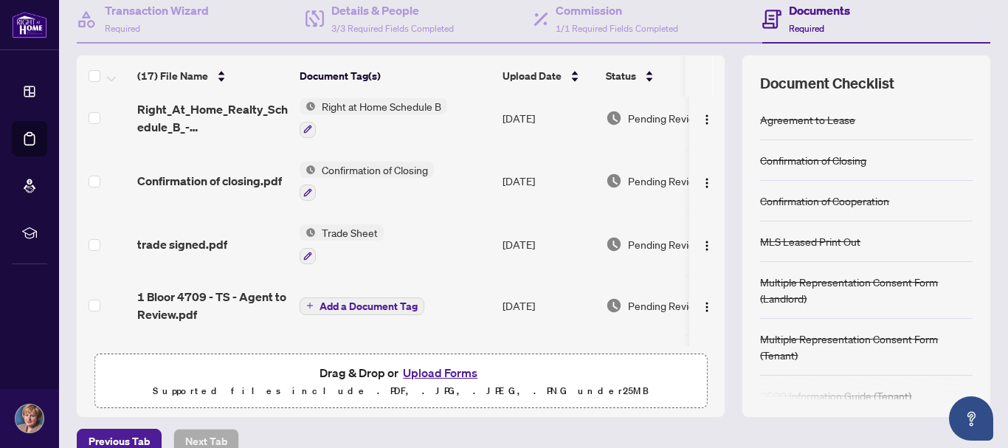
scroll to position [148, 0]
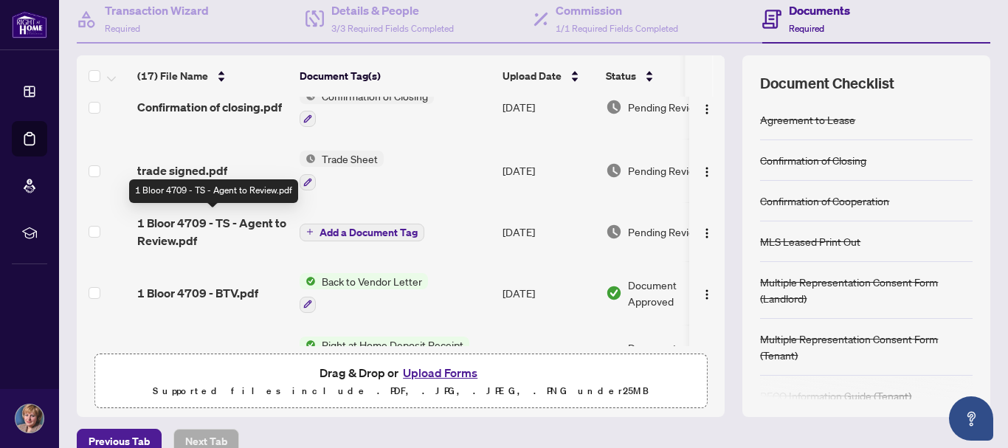
click at [236, 221] on span "1 Bloor 4709 - TS - Agent to Review.pdf" at bounding box center [212, 231] width 151 height 35
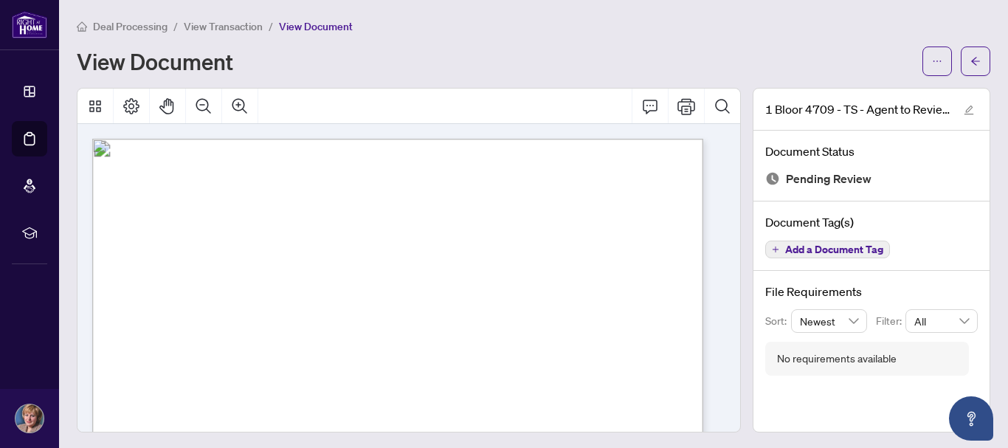
click at [235, 25] on span "View Transaction" at bounding box center [223, 26] width 79 height 13
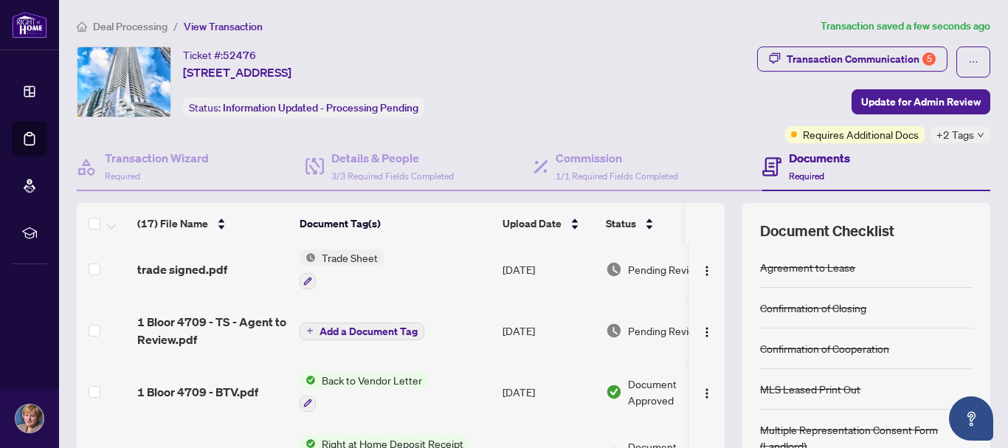
scroll to position [221, 0]
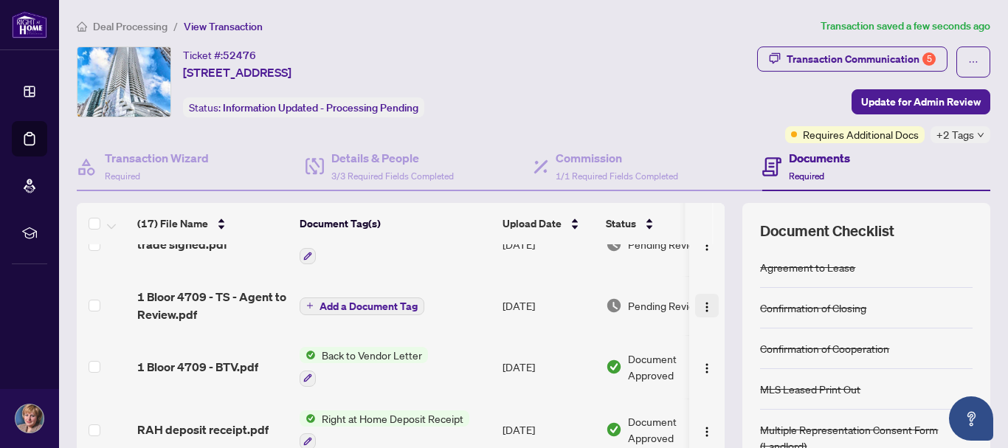
click at [701, 307] on img "button" at bounding box center [707, 307] width 12 height 12
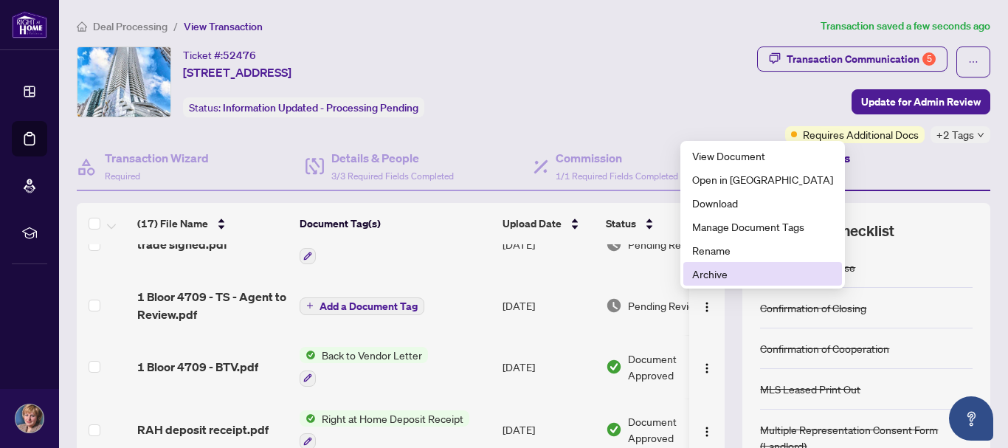
click at [696, 274] on span "Archive" at bounding box center [762, 274] width 141 height 16
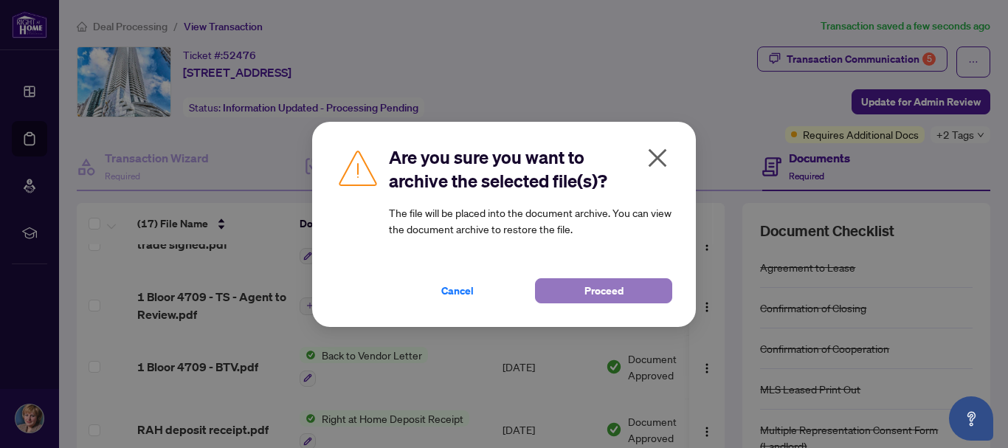
click at [618, 289] on span "Proceed" at bounding box center [604, 291] width 39 height 24
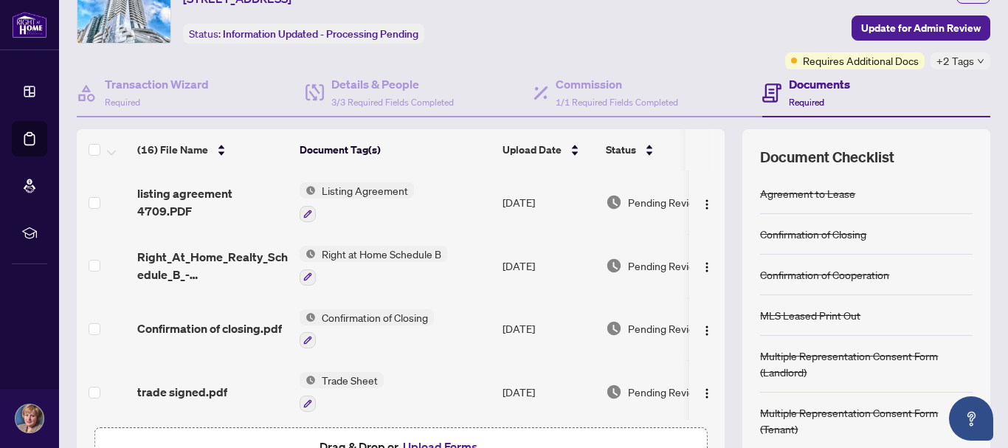
scroll to position [0, 0]
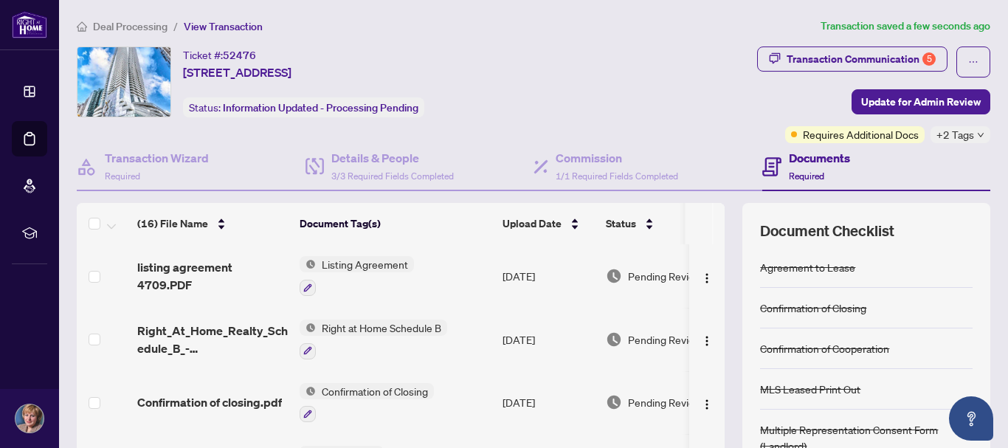
click at [728, 132] on icon "down" at bounding box center [980, 134] width 7 height 7
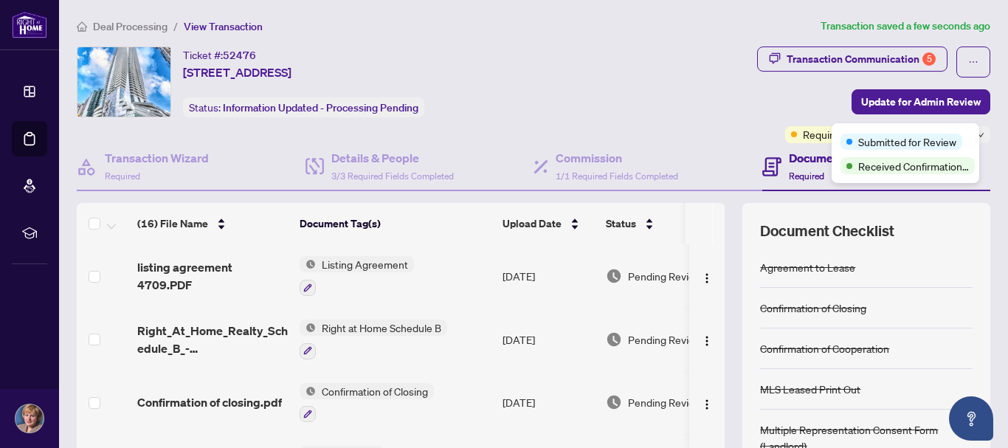
click at [728, 132] on div "Submitted for Review Received Confirmation of Closing" at bounding box center [906, 153] width 148 height 60
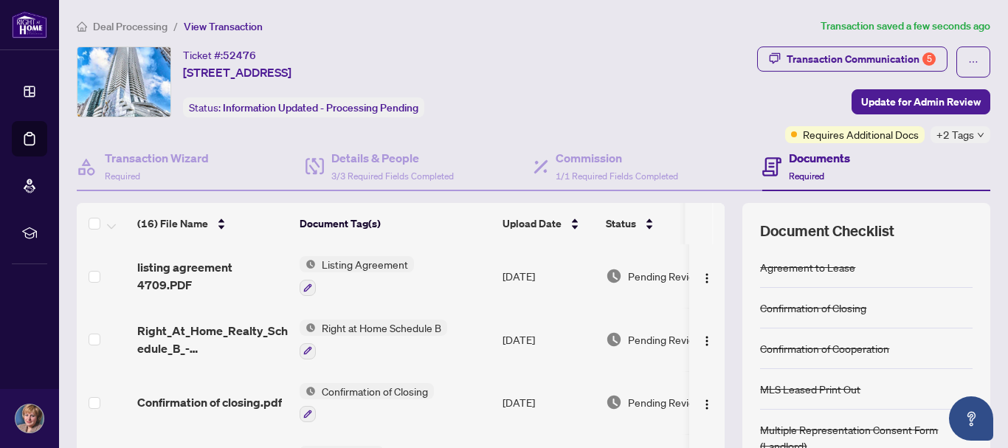
click at [728, 106] on div "Transaction Communication 5 Update for Admin Review Requires Additional Docs +2…" at bounding box center [792, 95] width 397 height 97
click at [728, 103] on span "Update for Admin Review" at bounding box center [921, 102] width 120 height 24
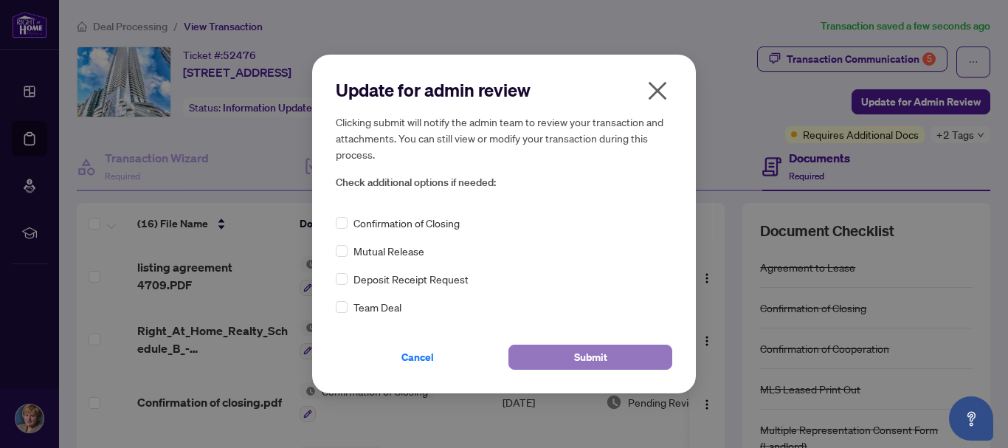
click at [595, 354] on span "Submit" at bounding box center [590, 357] width 33 height 24
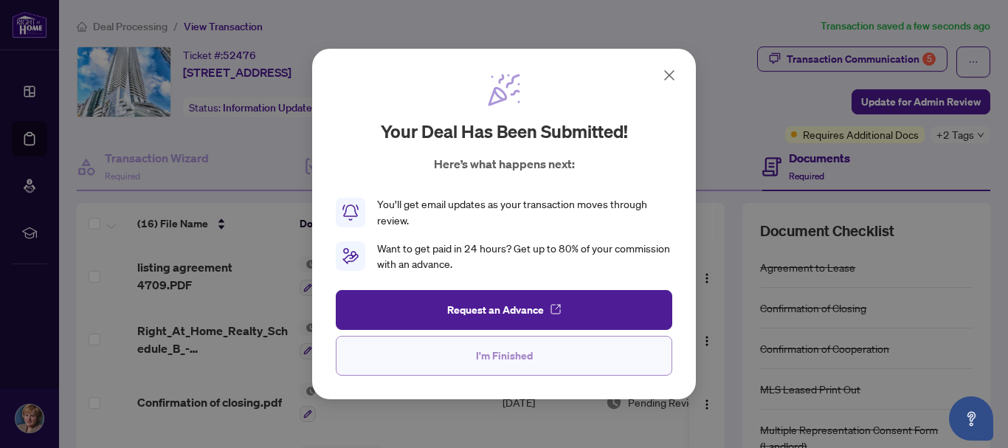
click at [509, 359] on span "I'm Finished" at bounding box center [504, 356] width 57 height 24
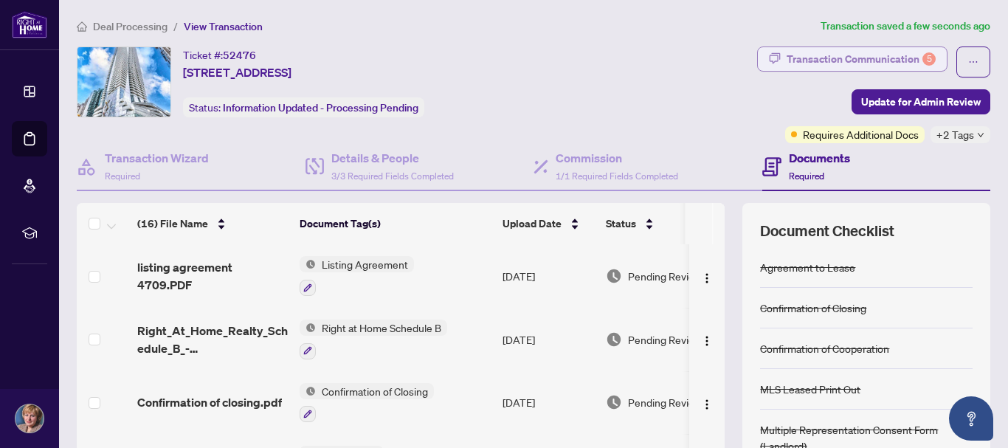
click at [728, 59] on div "Transaction Communication 5" at bounding box center [861, 59] width 149 height 24
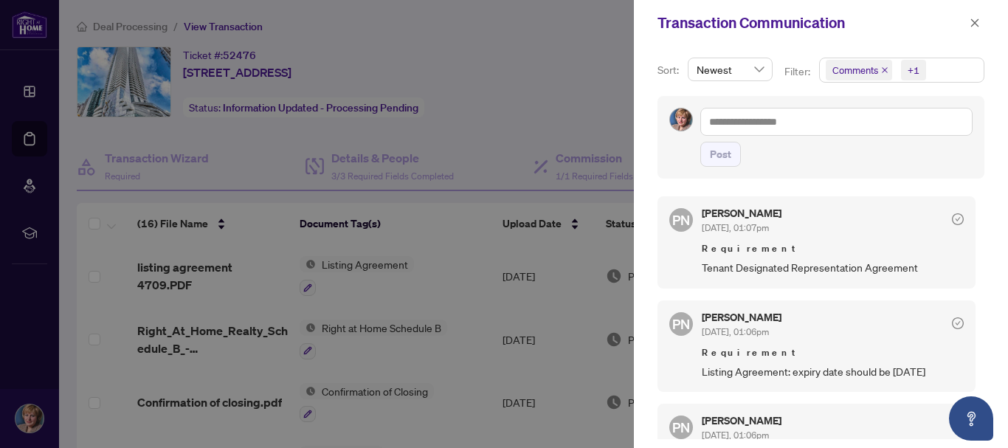
click at [728, 219] on icon "check-circle" at bounding box center [958, 219] width 12 height 12
click at [728, 25] on icon "close" at bounding box center [975, 23] width 10 height 10
